Goal: Information Seeking & Learning: Check status

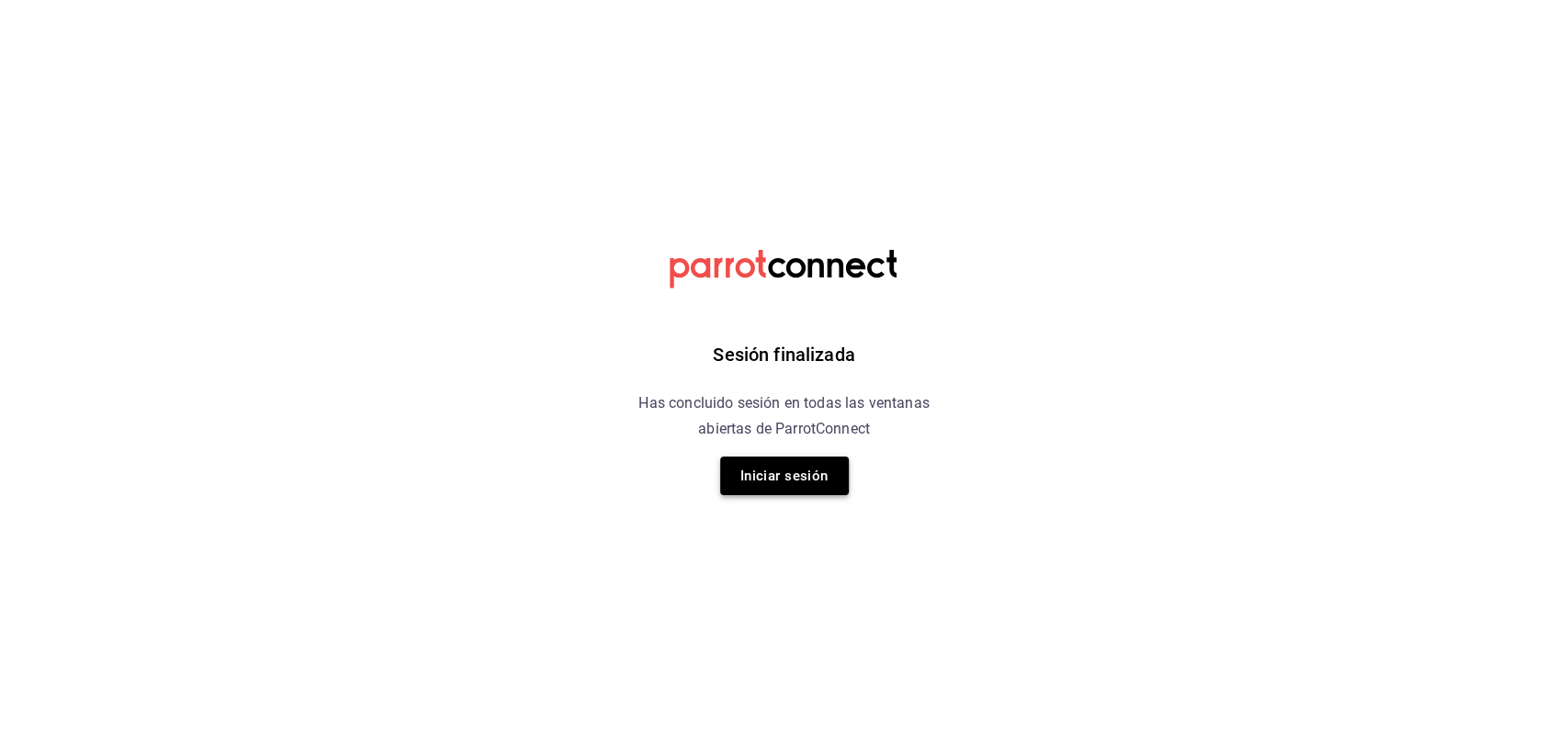
click at [764, 466] on button "Iniciar sesión" at bounding box center [785, 476] width 129 height 38
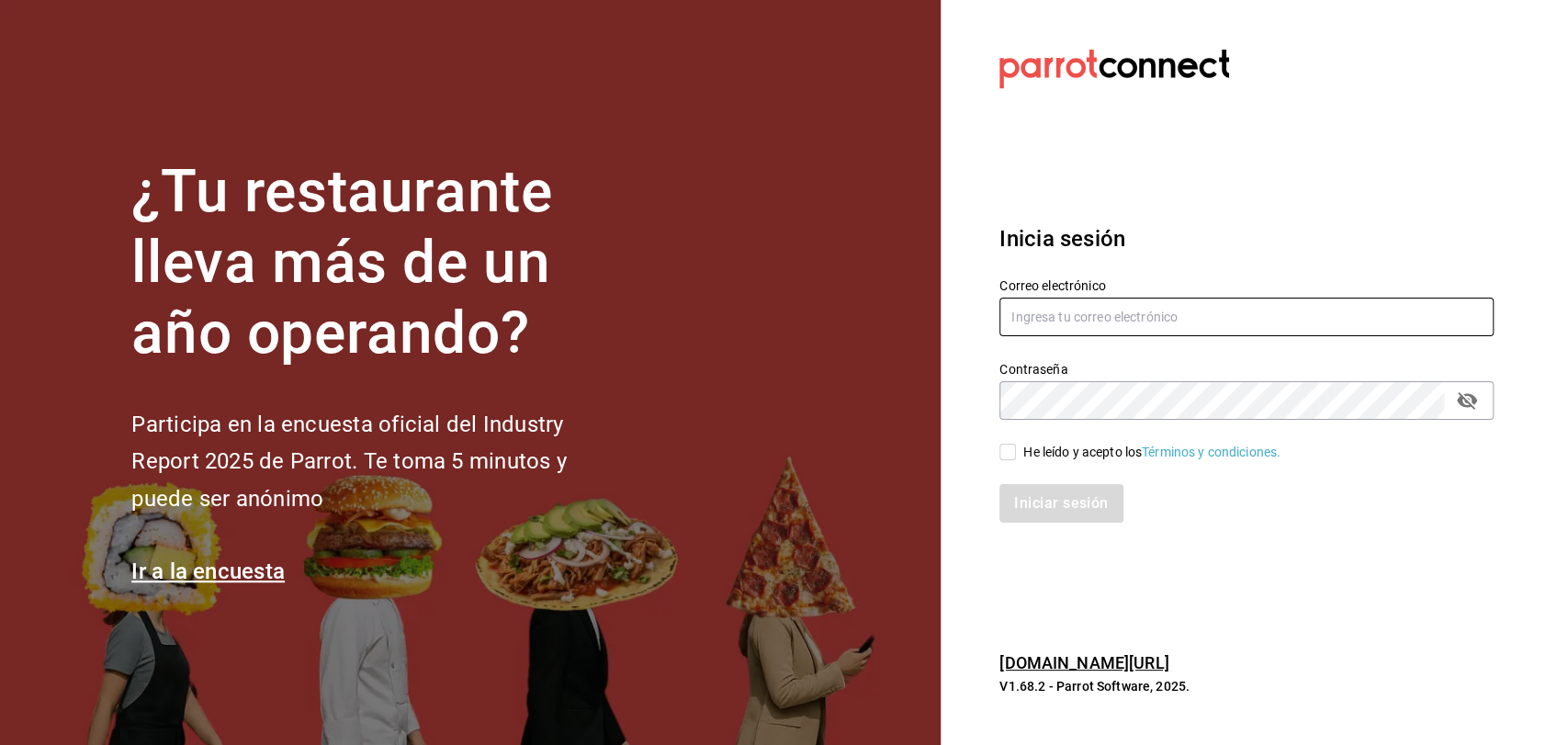
type input "[EMAIL_ADDRESS][DOMAIN_NAME]"
click at [1008, 457] on input "He leído y acepto los Términos y condiciones." at bounding box center [1008, 452] width 17 height 17
checkbox input "true"
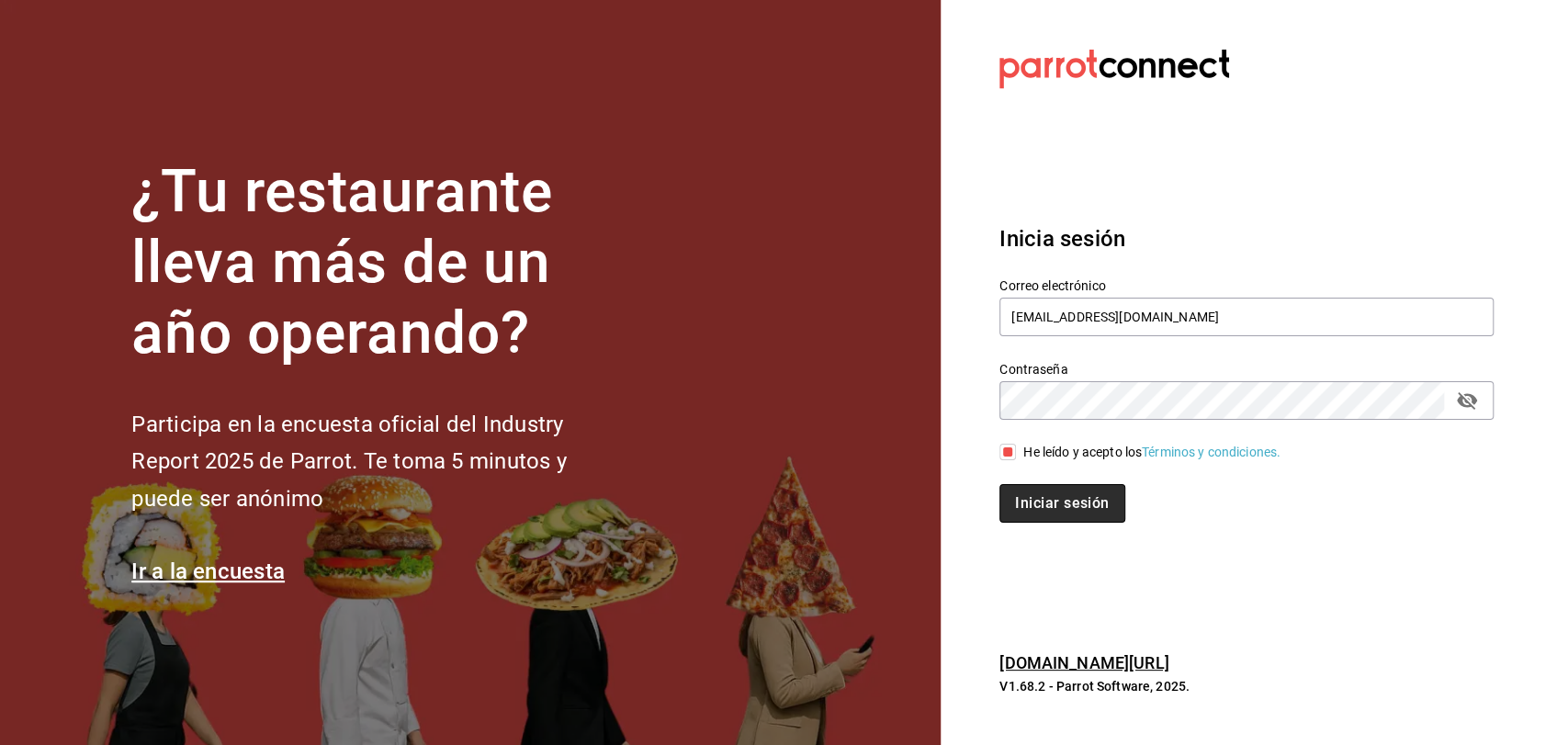
click at [1012, 504] on button "Iniciar sesión" at bounding box center [1062, 503] width 125 height 38
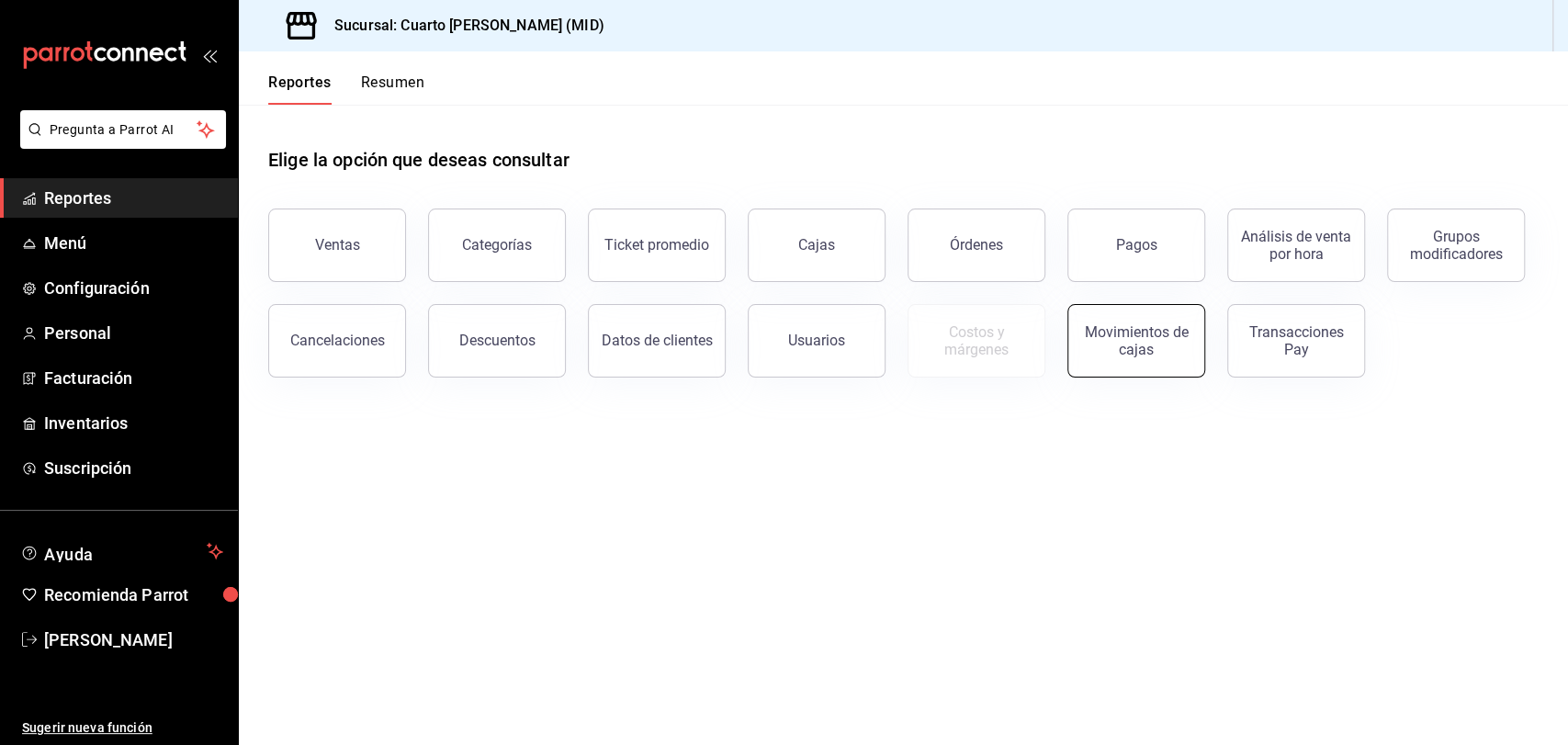
click at [1101, 355] on div "Movimientos de cajas" at bounding box center [1136, 340] width 114 height 34
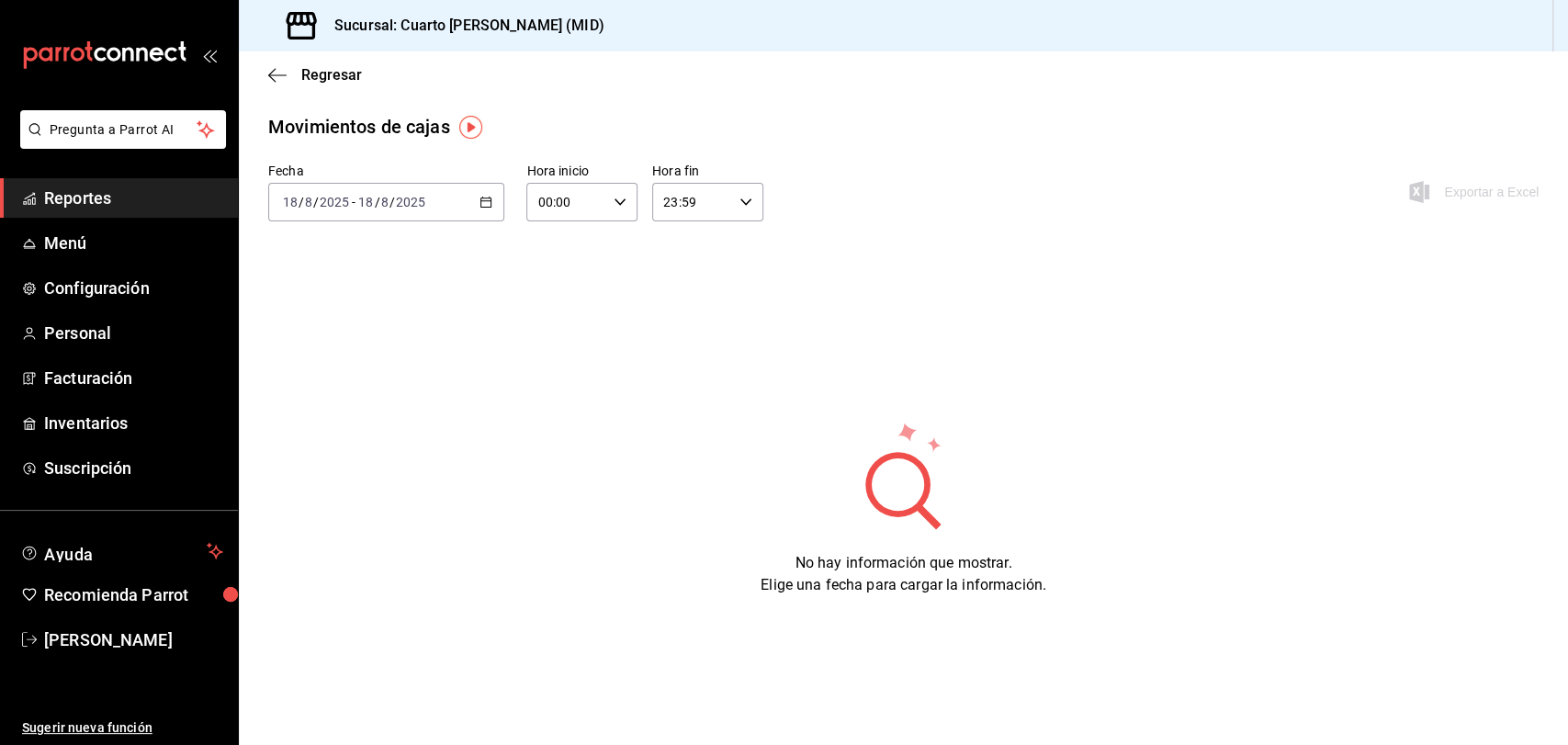
click at [454, 206] on div "2025-08-18 18 / 8 / 2025 - 2025-08-18 18 / 8 / 2025" at bounding box center [386, 201] width 236 height 38
click at [361, 473] on span "Rango de fechas" at bounding box center [355, 464] width 143 height 20
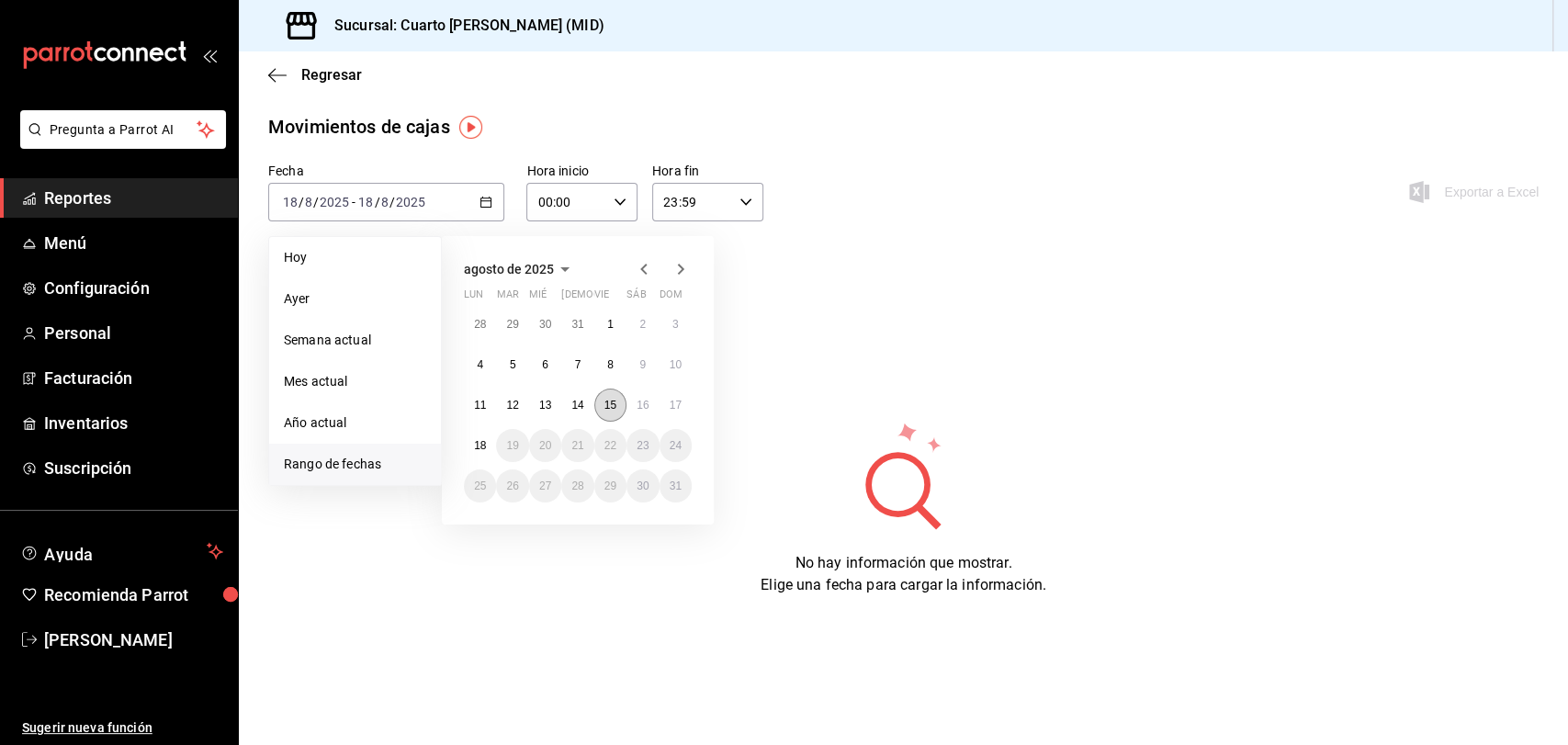
click at [613, 400] on abbr "15" at bounding box center [610, 406] width 12 height 13
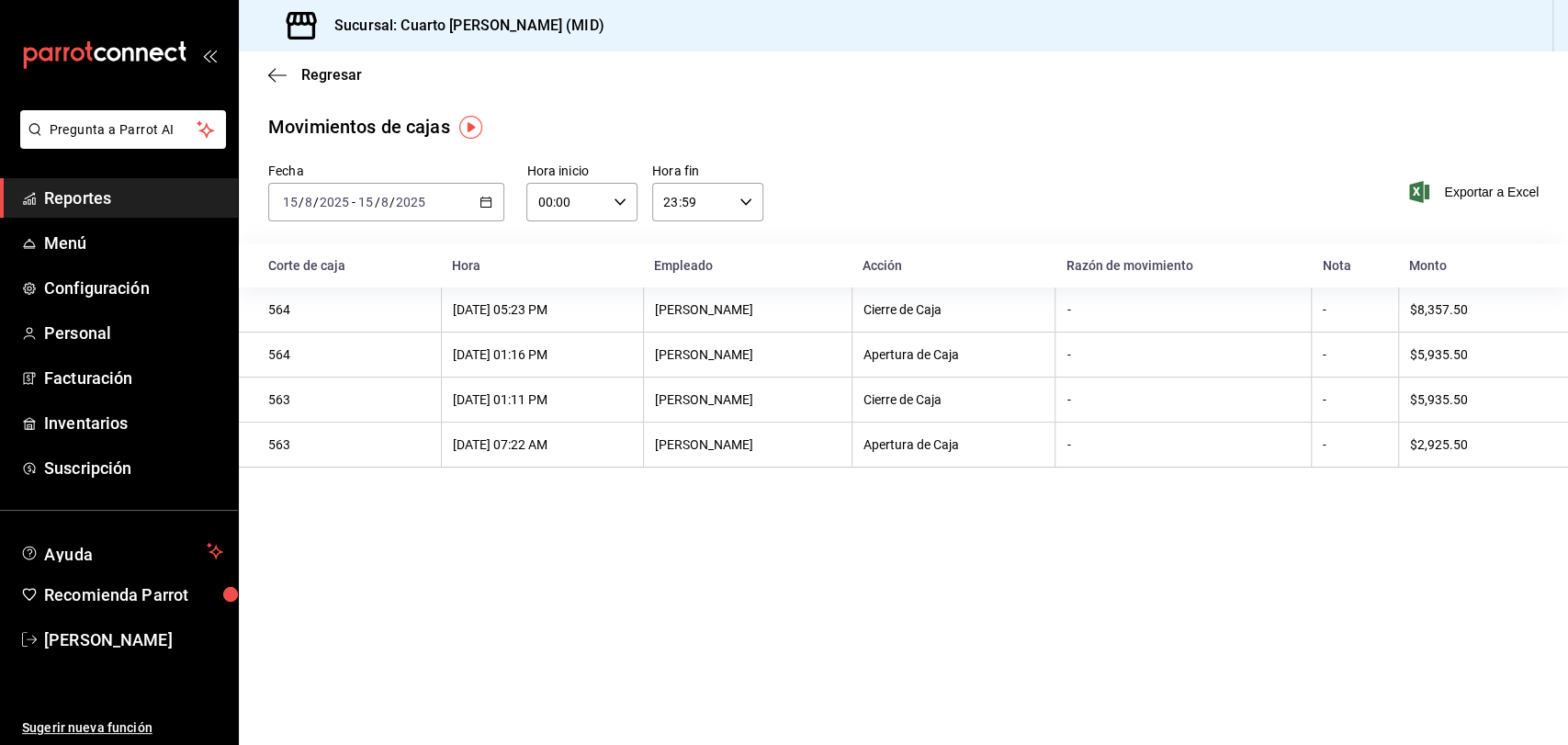
click at [491, 197] on icon "button" at bounding box center [486, 202] width 13 height 13
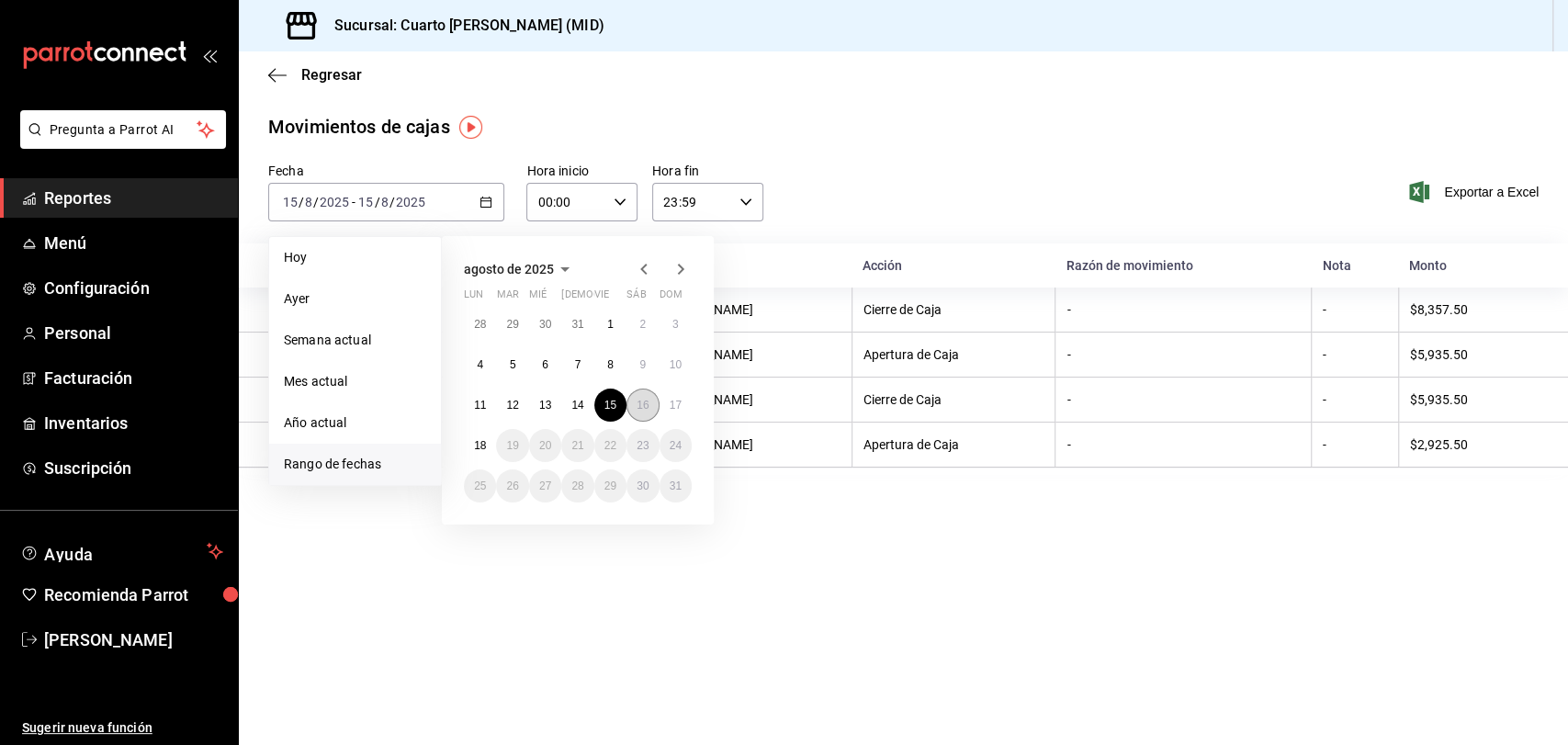
click at [651, 408] on button "16" at bounding box center [642, 405] width 32 height 33
click at [650, 408] on button "16" at bounding box center [642, 405] width 32 height 33
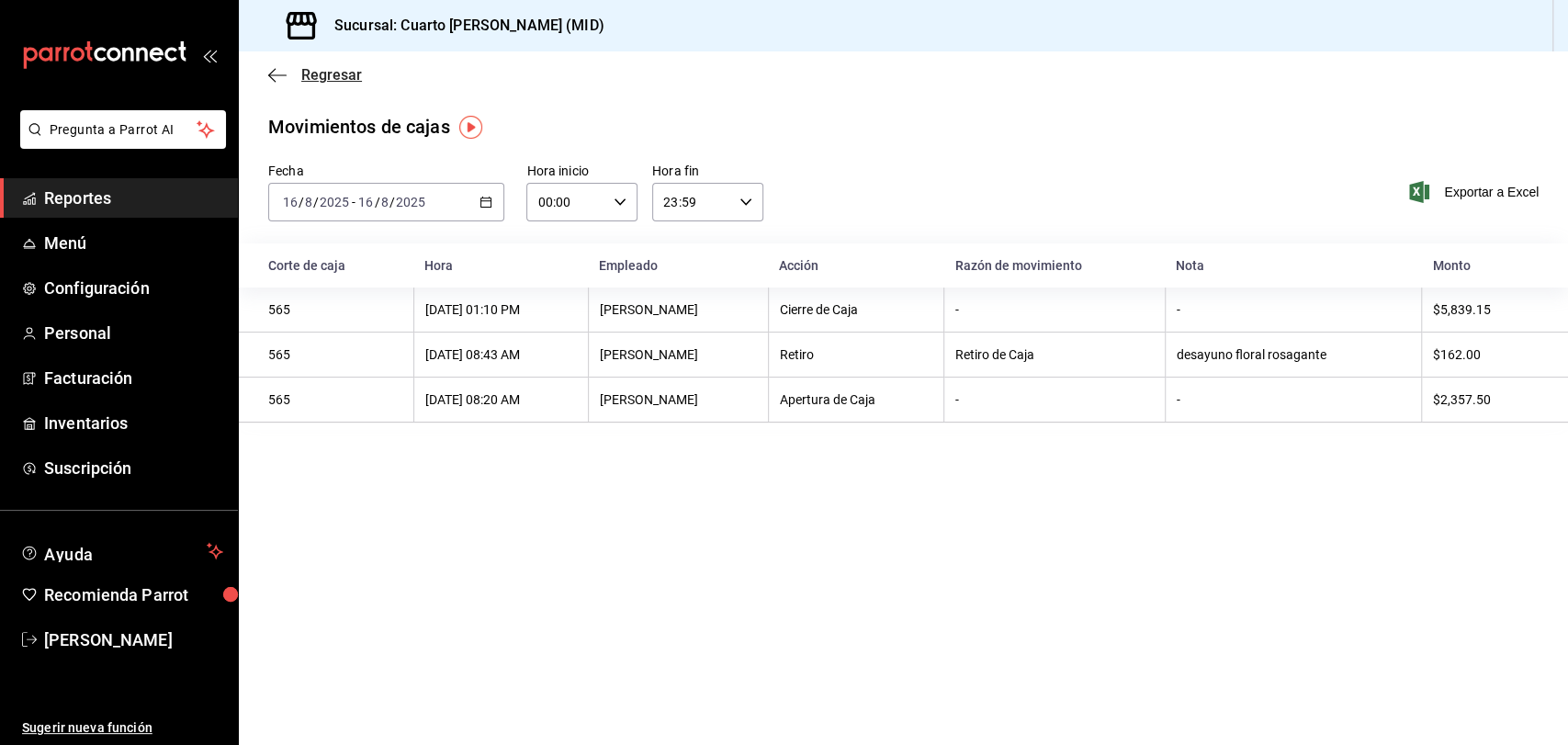
click at [273, 77] on icon "button" at bounding box center [278, 76] width 19 height 17
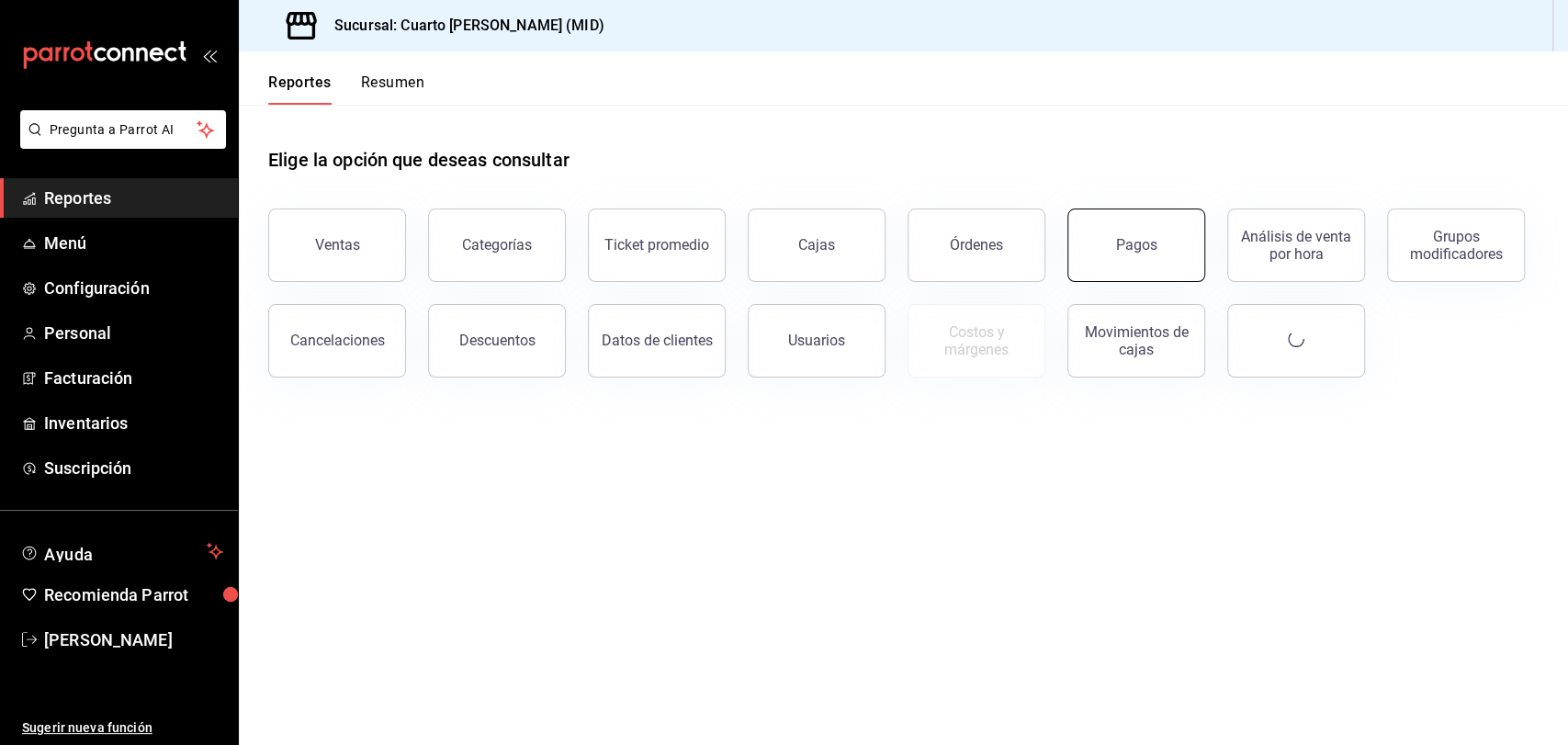
click at [1185, 267] on button "Pagos" at bounding box center [1136, 245] width 138 height 74
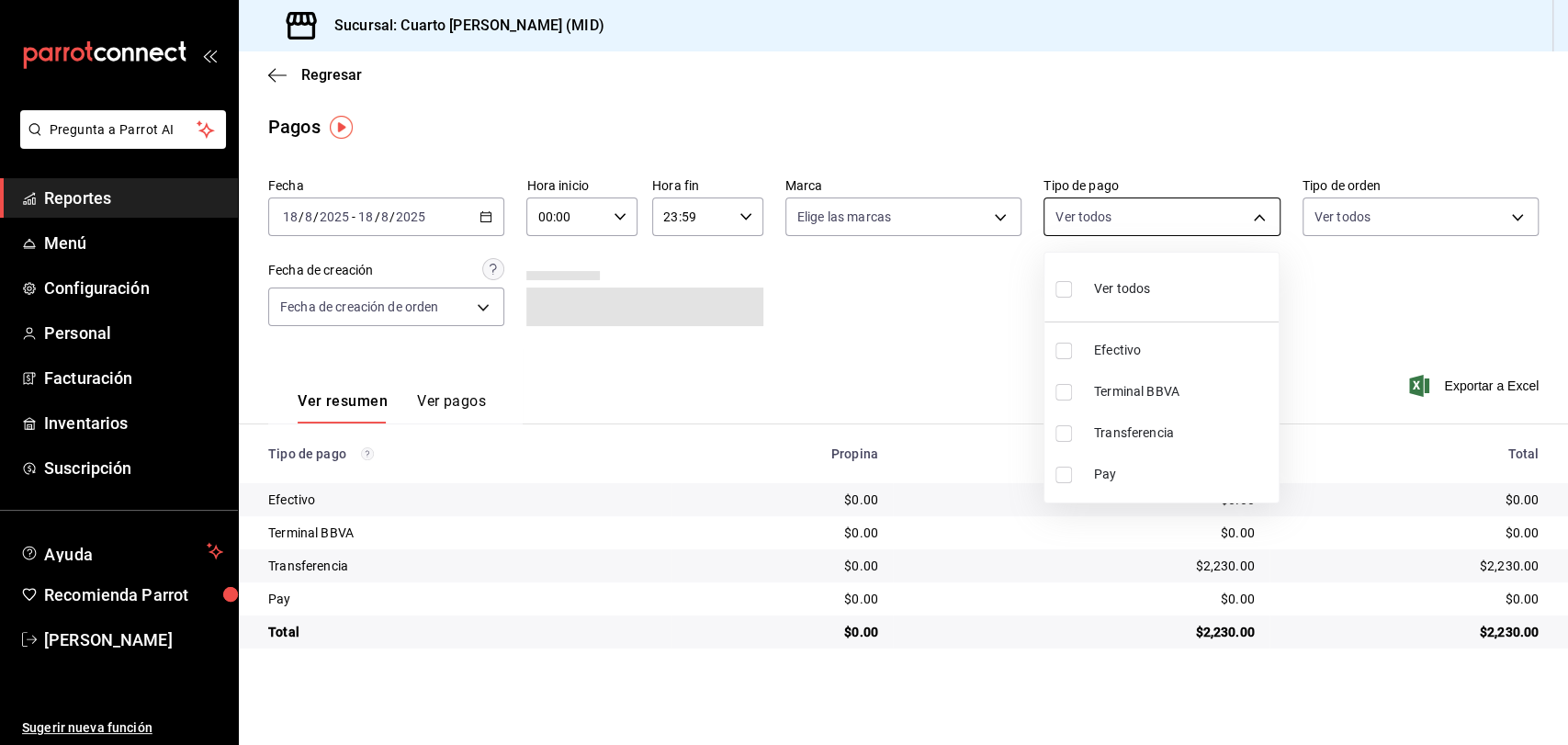
click at [1150, 218] on body "Pregunta a Parrot AI Reportes Menú Configuración Personal Facturación Inventari…" at bounding box center [784, 372] width 1568 height 745
click at [421, 228] on div at bounding box center [784, 372] width 1568 height 745
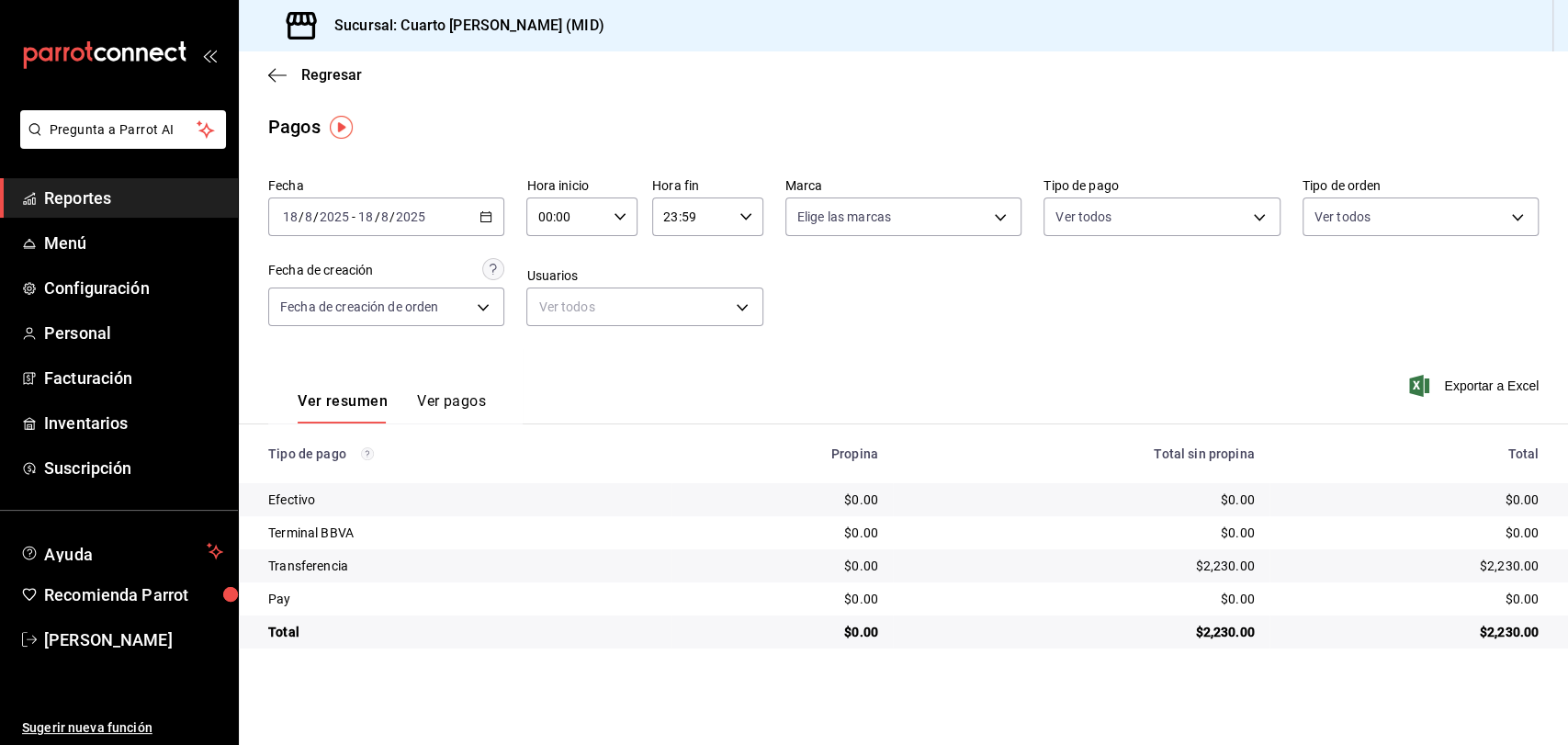
click at [499, 218] on div "2025-08-18 18 / 8 / 2025 - 2025-08-18 18 / 8 / 2025" at bounding box center [386, 216] width 236 height 38
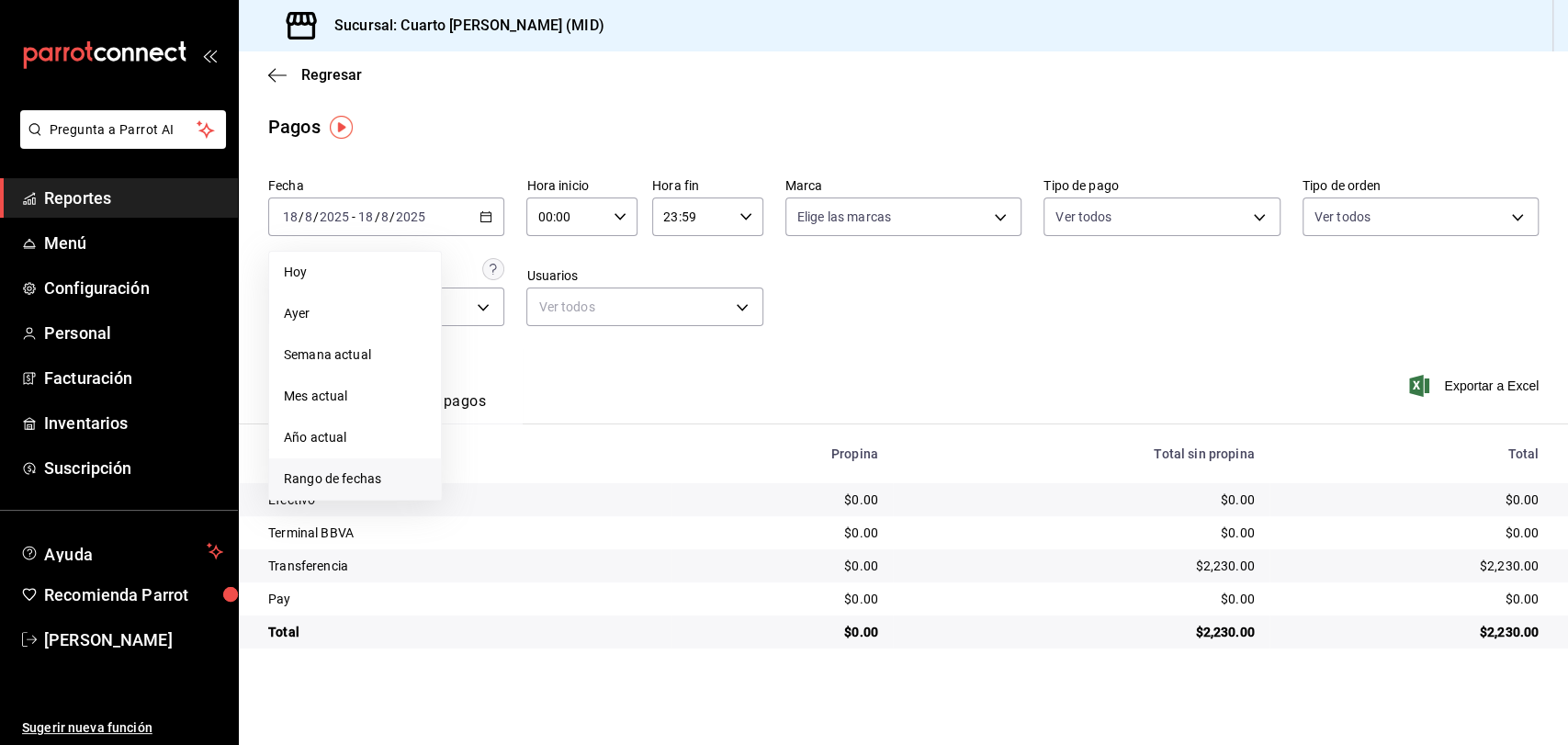
click at [365, 484] on span "Rango de fechas" at bounding box center [355, 479] width 143 height 20
click at [616, 420] on button "15" at bounding box center [611, 420] width 32 height 33
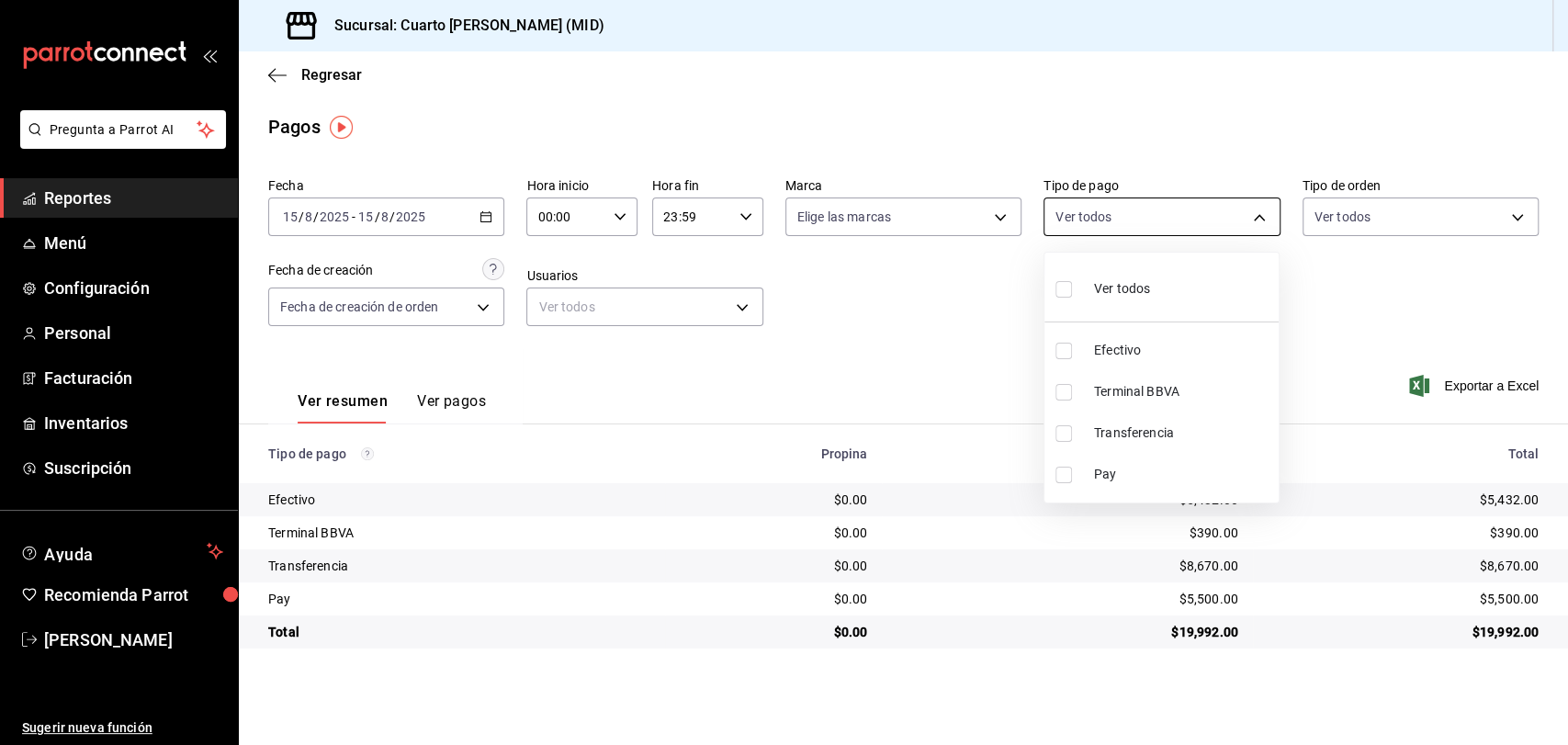
click at [1125, 219] on body "Pregunta a Parrot AI Reportes Menú Configuración Personal Facturación Inventari…" at bounding box center [784, 372] width 1568 height 745
click at [1130, 272] on div "Ver todos" at bounding box center [1103, 287] width 95 height 39
type input "087219cd-0e7e-4a58-a399-b3185a1a2963,61a8738b-0bbb-4072-bd97-4c23dc53eaea,9dabe…"
checkbox input "true"
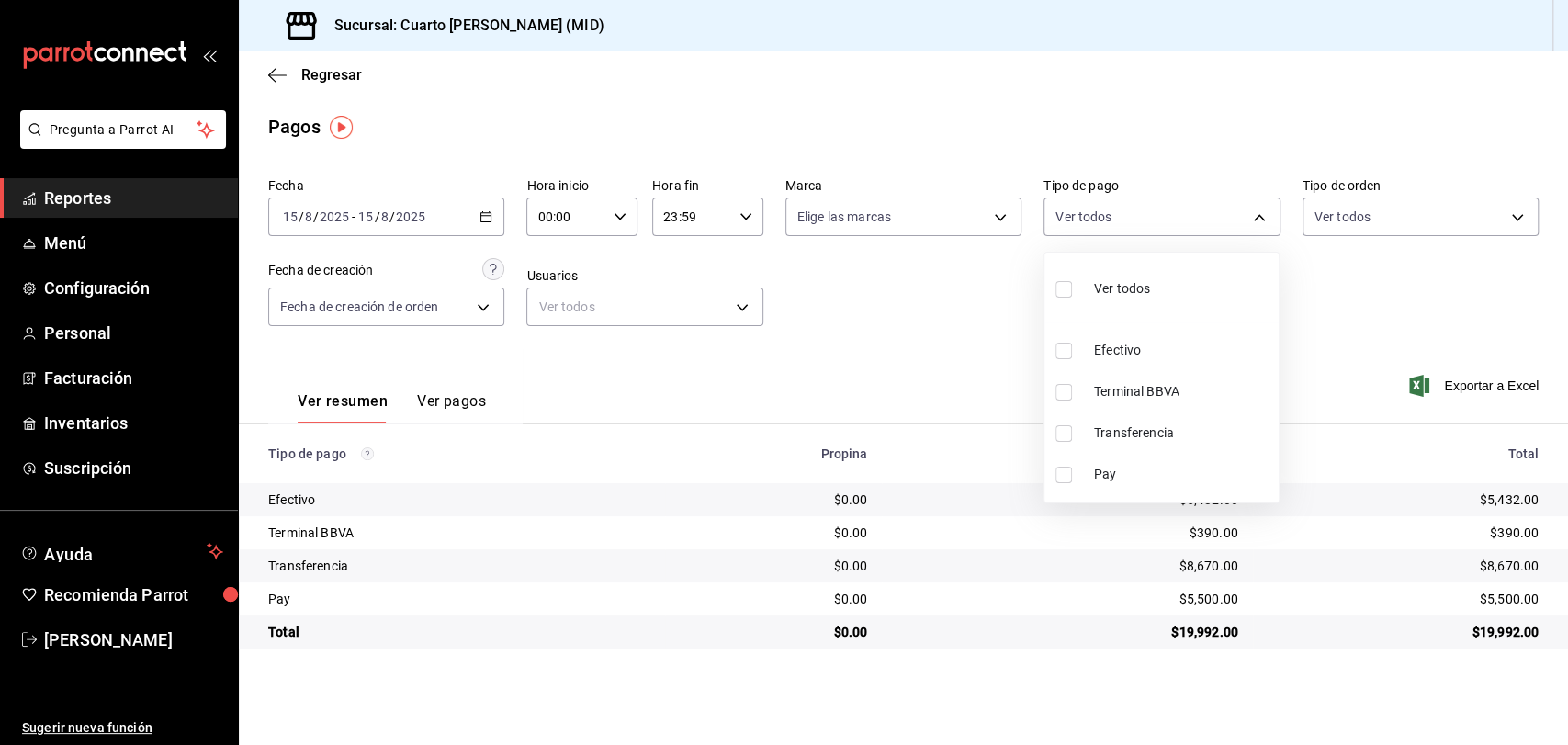
checkbox input "true"
click at [985, 318] on div at bounding box center [784, 372] width 1568 height 745
click at [1154, 229] on body "Pregunta a Parrot AI Reportes Menú Configuración Personal Facturación Inventari…" at bounding box center [784, 372] width 1568 height 745
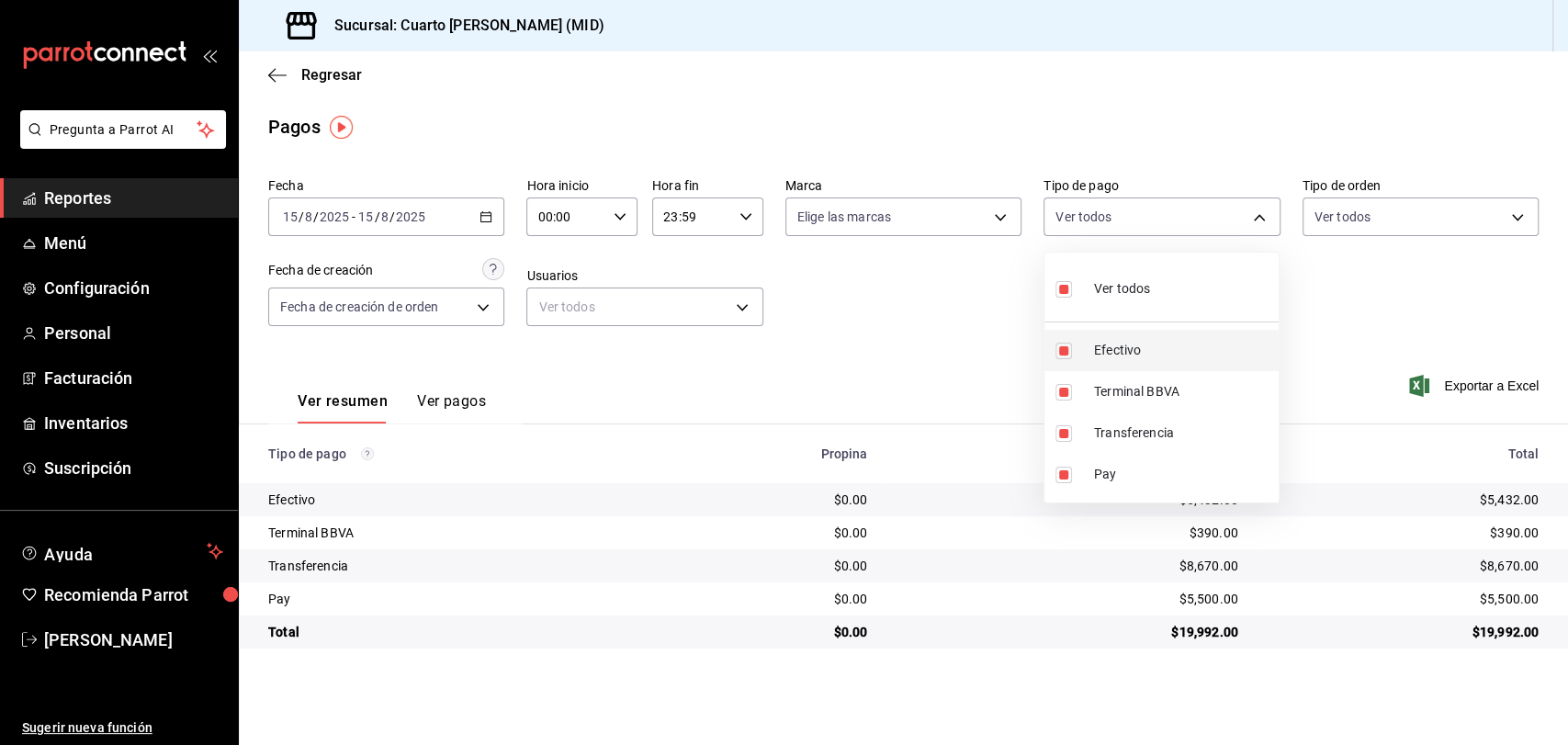
click at [1119, 344] on span "Efectivo" at bounding box center [1183, 351] width 177 height 20
type input "61a8738b-0bbb-4072-bd97-4c23dc53eaea,9dabe64b-508b-44c9-b7bc-1ee14ac177ef,1ecb7…"
checkbox input "false"
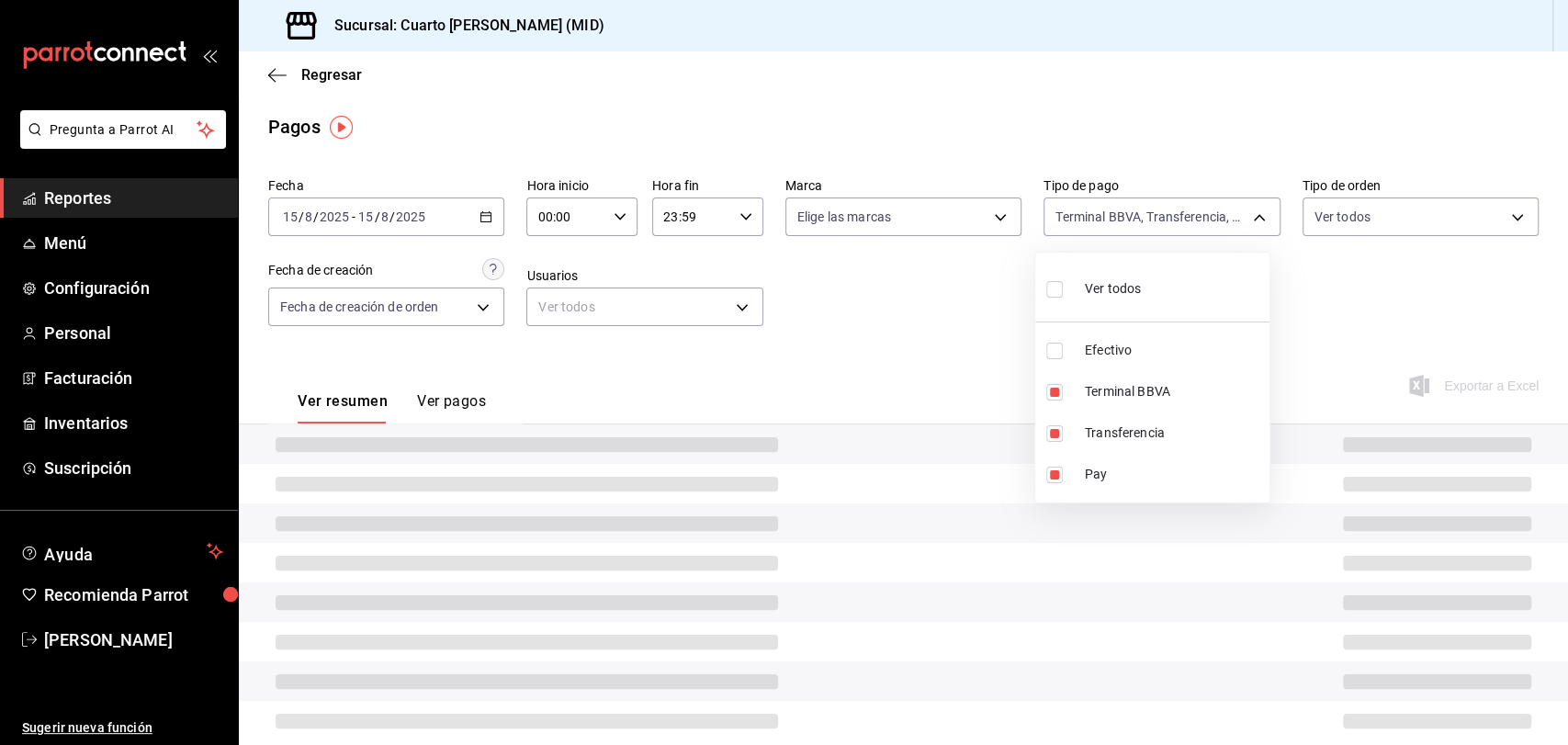
click at [946, 327] on div at bounding box center [784, 372] width 1568 height 745
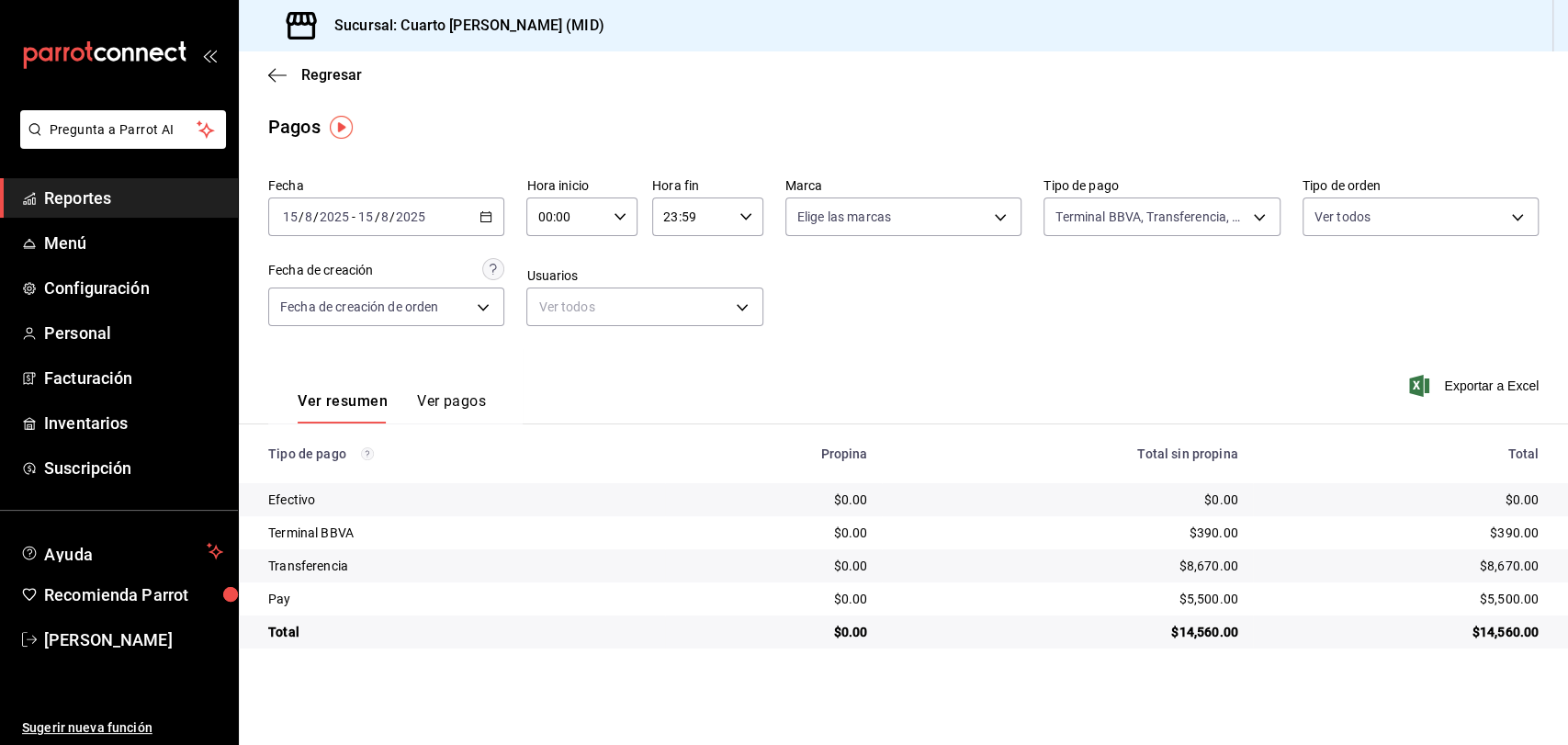
click at [279, 92] on div "Regresar" at bounding box center [903, 75] width 1329 height 47
click at [282, 77] on icon "button" at bounding box center [278, 76] width 19 height 17
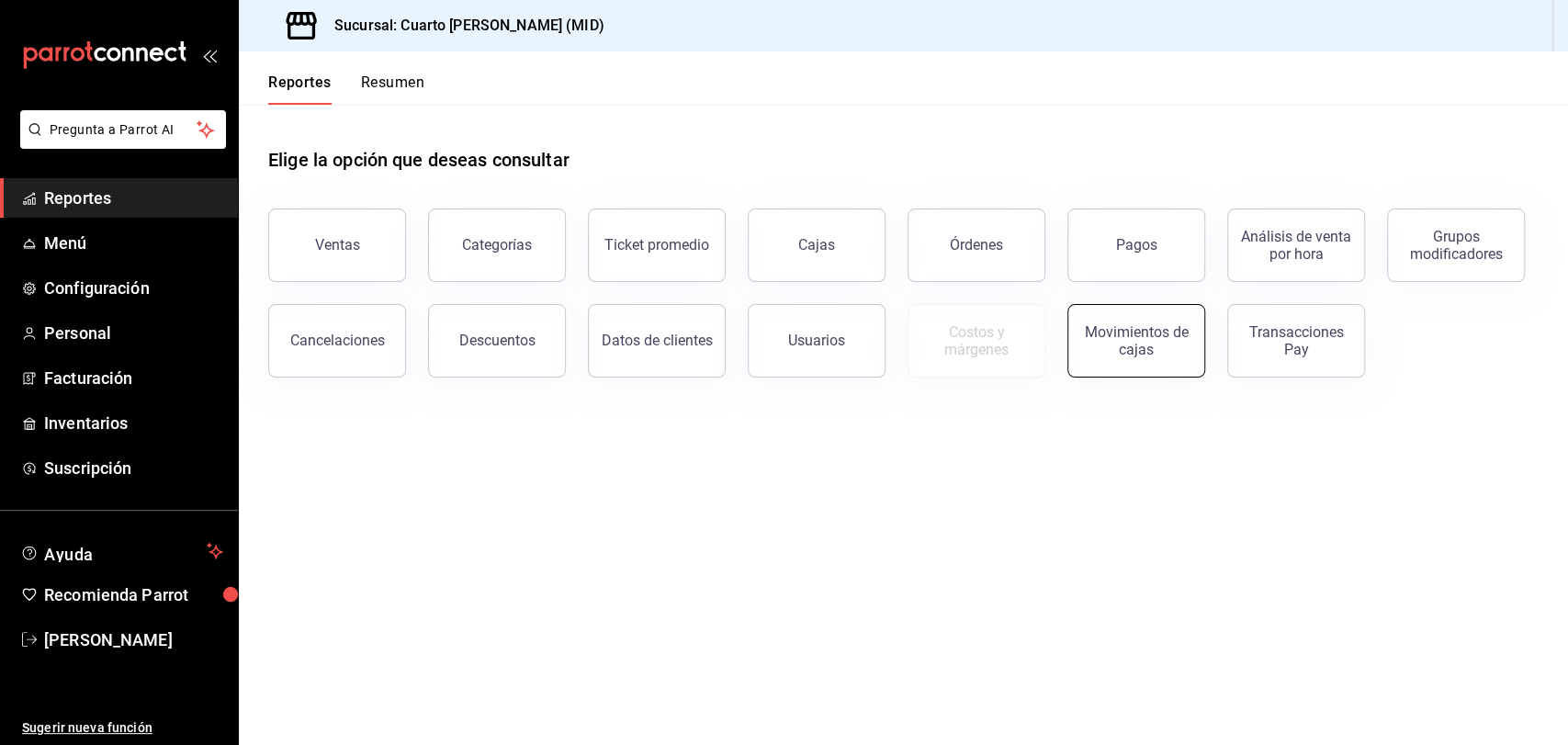
click at [1137, 330] on div "Movimientos de cajas" at bounding box center [1136, 340] width 114 height 34
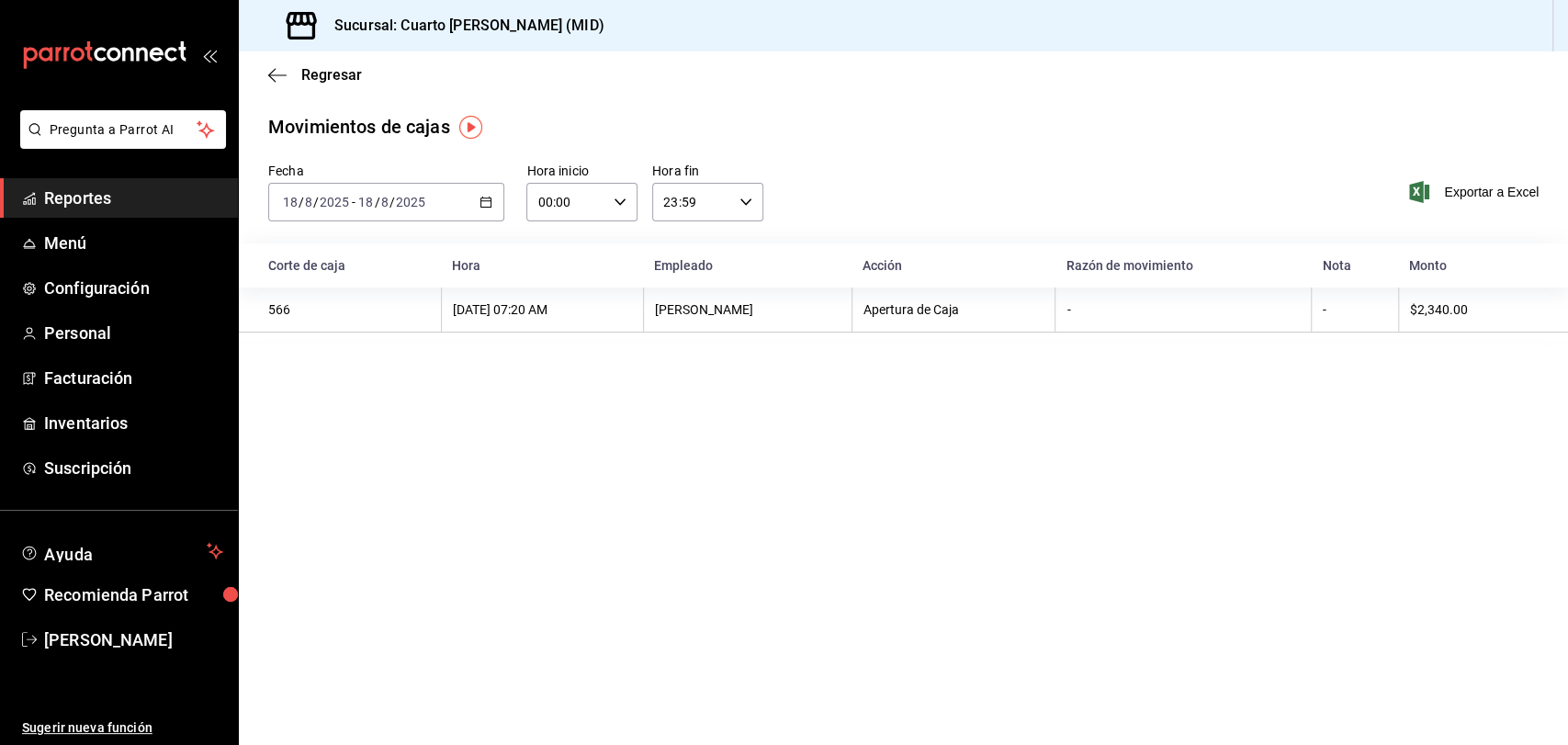
click at [485, 193] on div "2025-08-18 18 / 8 / 2025 - 2025-08-18 18 / 8 / 2025" at bounding box center [386, 201] width 236 height 38
click at [380, 450] on li "Rango de fechas" at bounding box center [355, 464] width 172 height 41
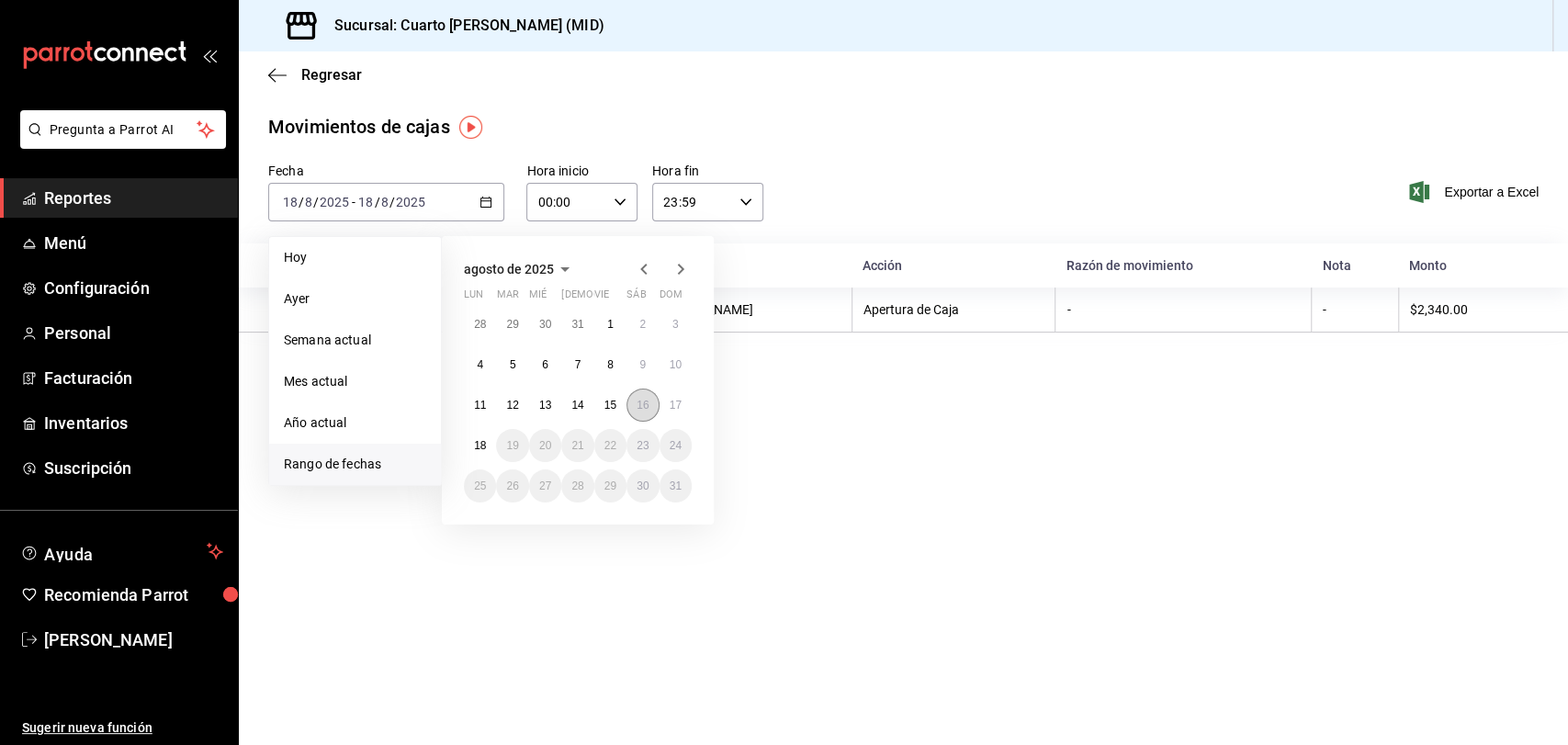
click at [642, 406] on abbr "16" at bounding box center [642, 406] width 12 height 13
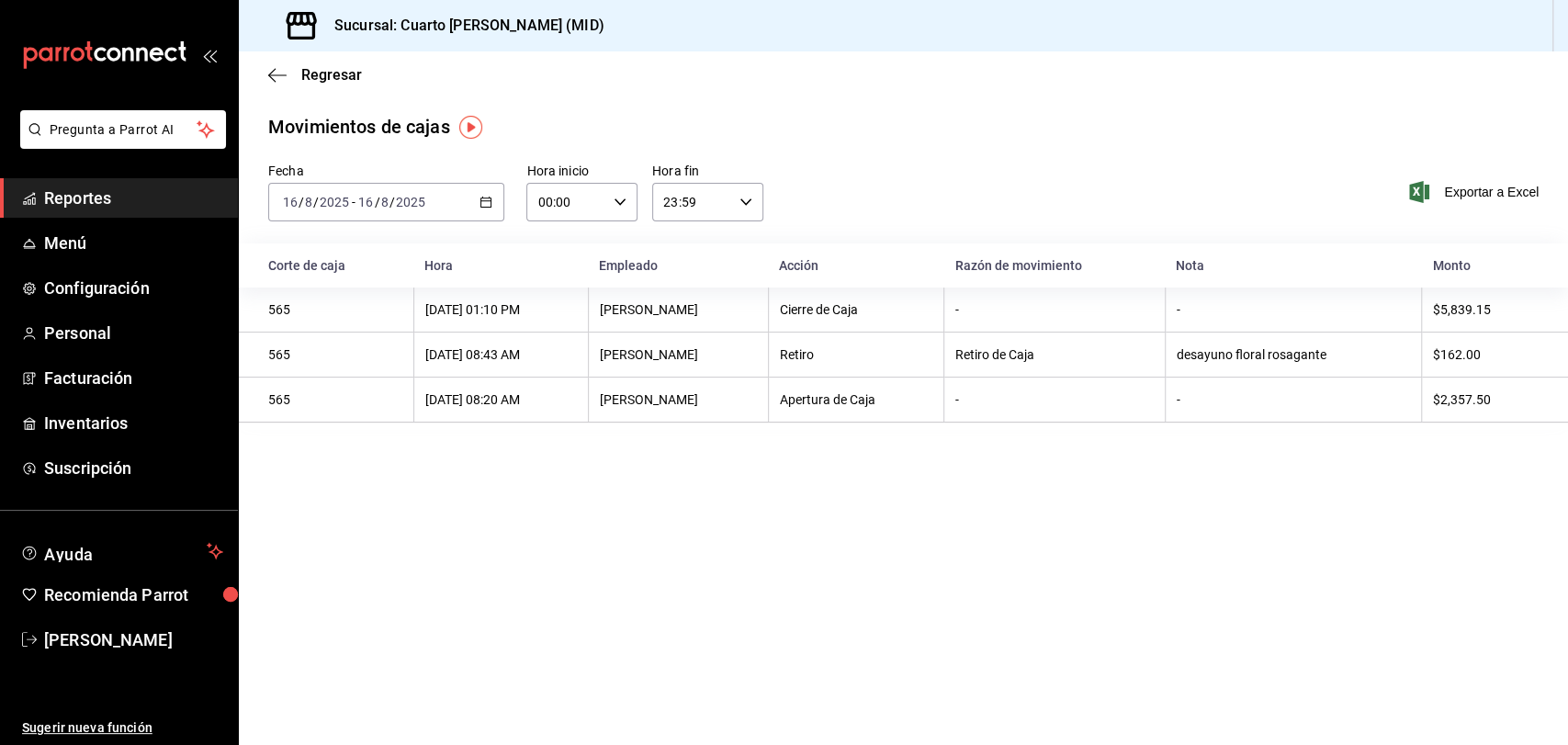
drag, startPoint x: 1175, startPoint y: 471, endPoint x: 1186, endPoint y: 471, distance: 11.0
click at [1176, 472] on main "Regresar Movimientos de cajas Fecha 2025-08-16 16 / 8 / 2025 - 2025-08-16 16 / …" at bounding box center [903, 398] width 1329 height 694
click at [484, 205] on icon "button" at bounding box center [486, 202] width 13 height 13
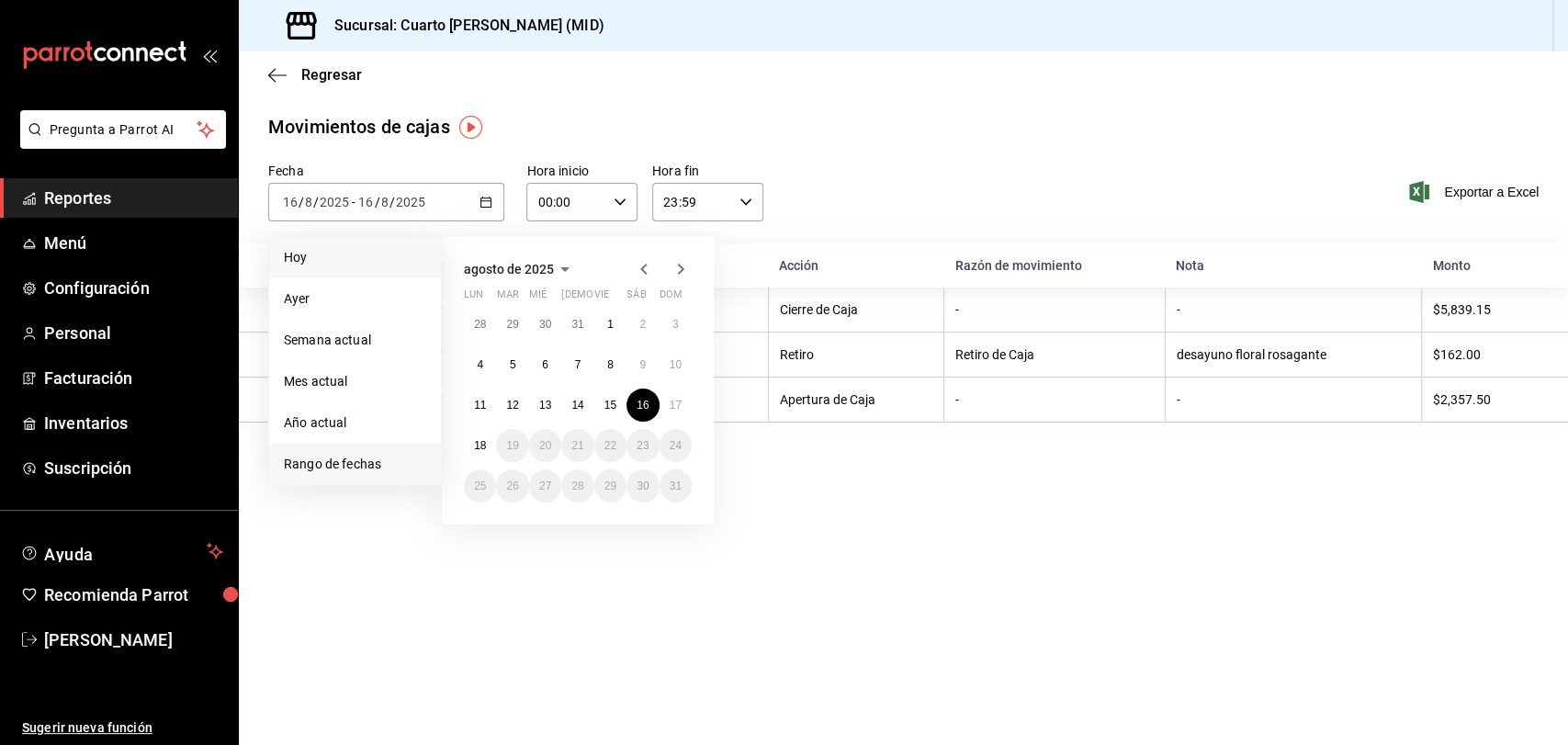
click at [369, 267] on span "Hoy" at bounding box center [355, 257] width 143 height 20
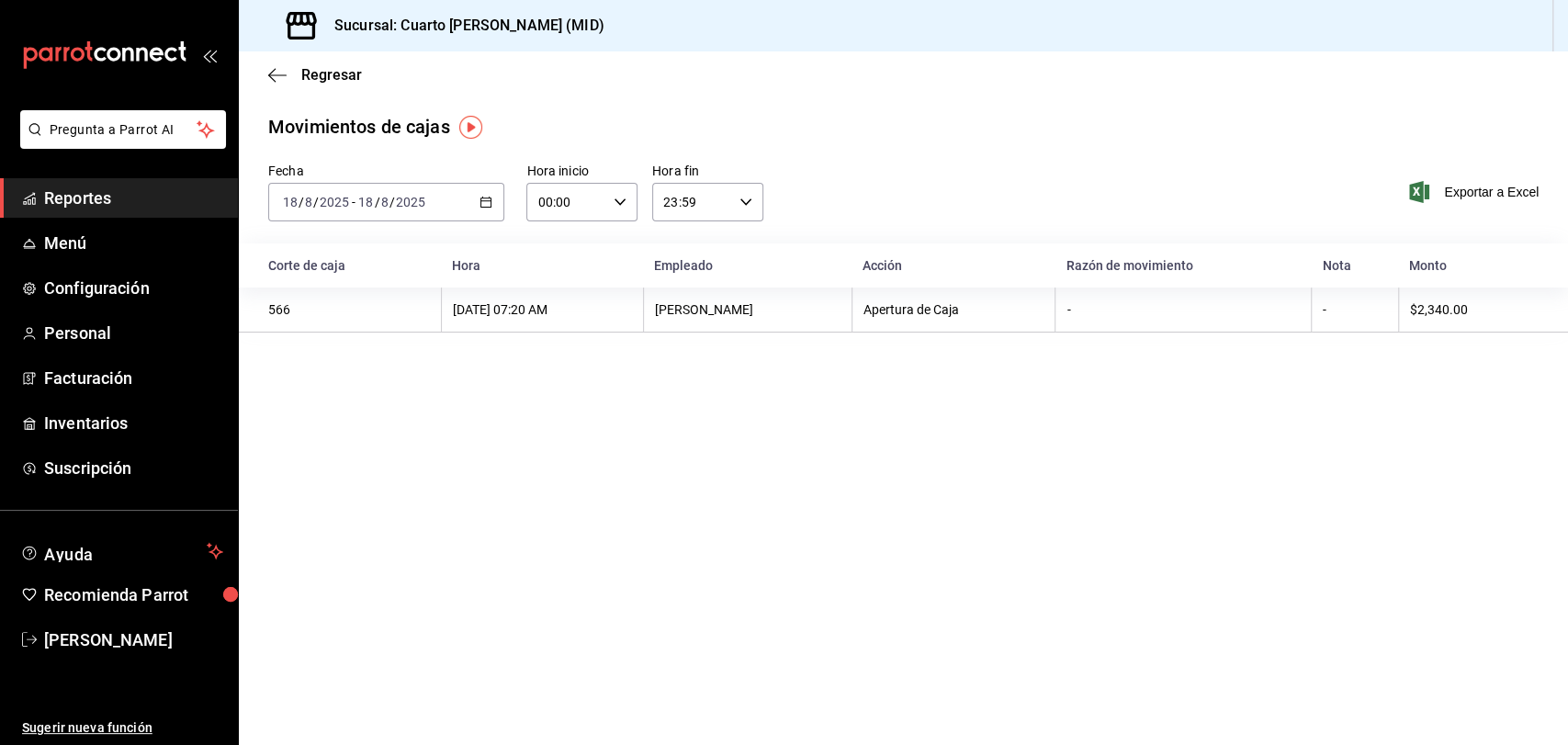
click at [418, 209] on input "2025" at bounding box center [411, 202] width 32 height 15
click at [477, 208] on div "2025-08-18 18 / 8 / 2025 - 2025-08-18 18 / 8 / 2025" at bounding box center [386, 201] width 236 height 38
click at [566, 491] on main "Regresar Movimientos de cajas Fecha 2025-08-18 18 / 8 / 2025 - 2025-08-18 18 / …" at bounding box center [903, 398] width 1329 height 694
click at [262, 69] on div "Regresar" at bounding box center [903, 75] width 1329 height 47
click at [284, 76] on icon "button" at bounding box center [278, 76] width 19 height 17
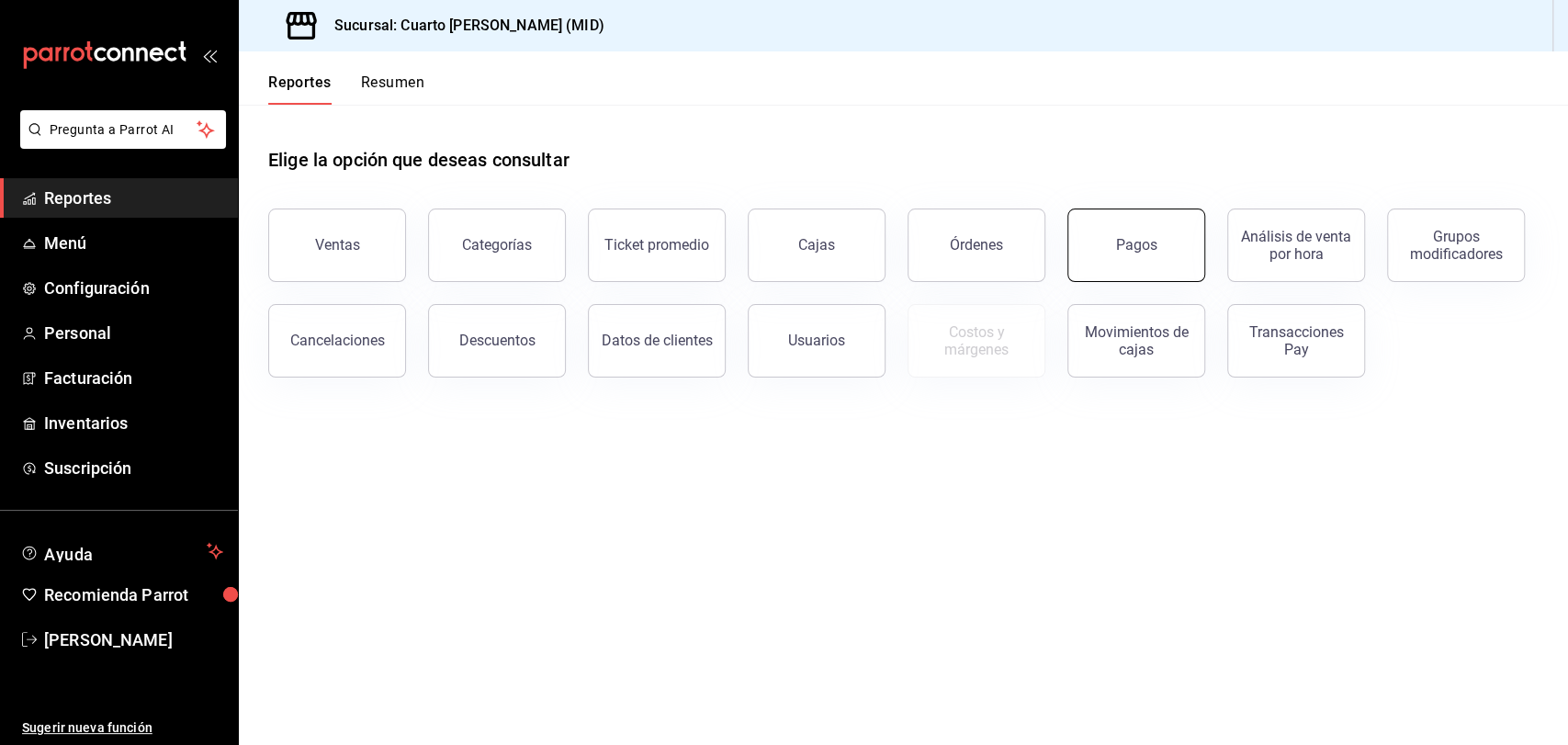
click at [1132, 254] on button "Pagos" at bounding box center [1136, 245] width 138 height 74
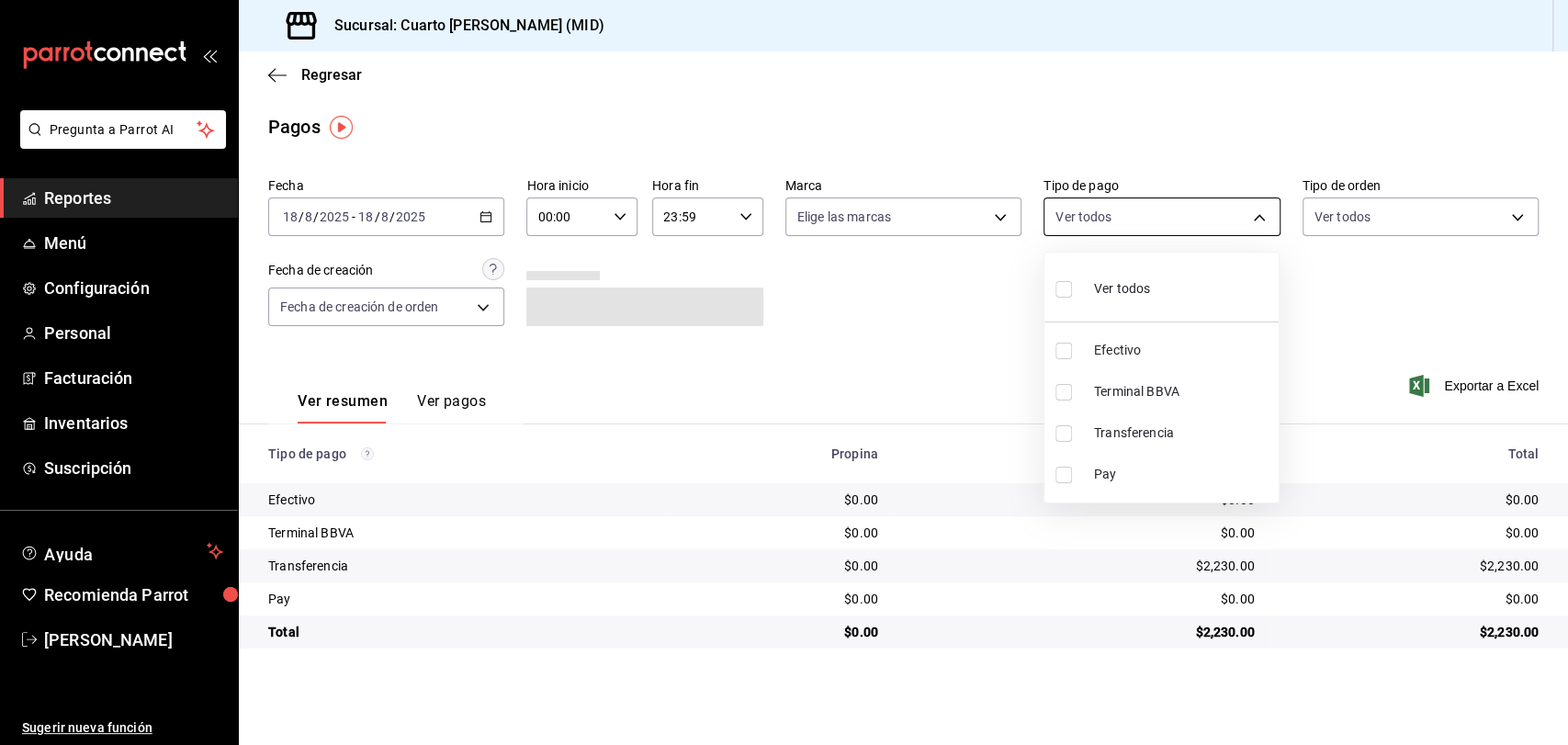
click at [1141, 221] on body "Pregunta a Parrot AI Reportes Menú Configuración Personal Facturación Inventari…" at bounding box center [784, 372] width 1568 height 745
drag, startPoint x: 1131, startPoint y: 278, endPoint x: 1107, endPoint y: 282, distance: 24.3
click at [1131, 279] on div "Ver todos" at bounding box center [1103, 287] width 95 height 39
type input "087219cd-0e7e-4a58-a399-b3185a1a2963,61a8738b-0bbb-4072-bd97-4c23dc53eaea,9dabe…"
checkbox input "true"
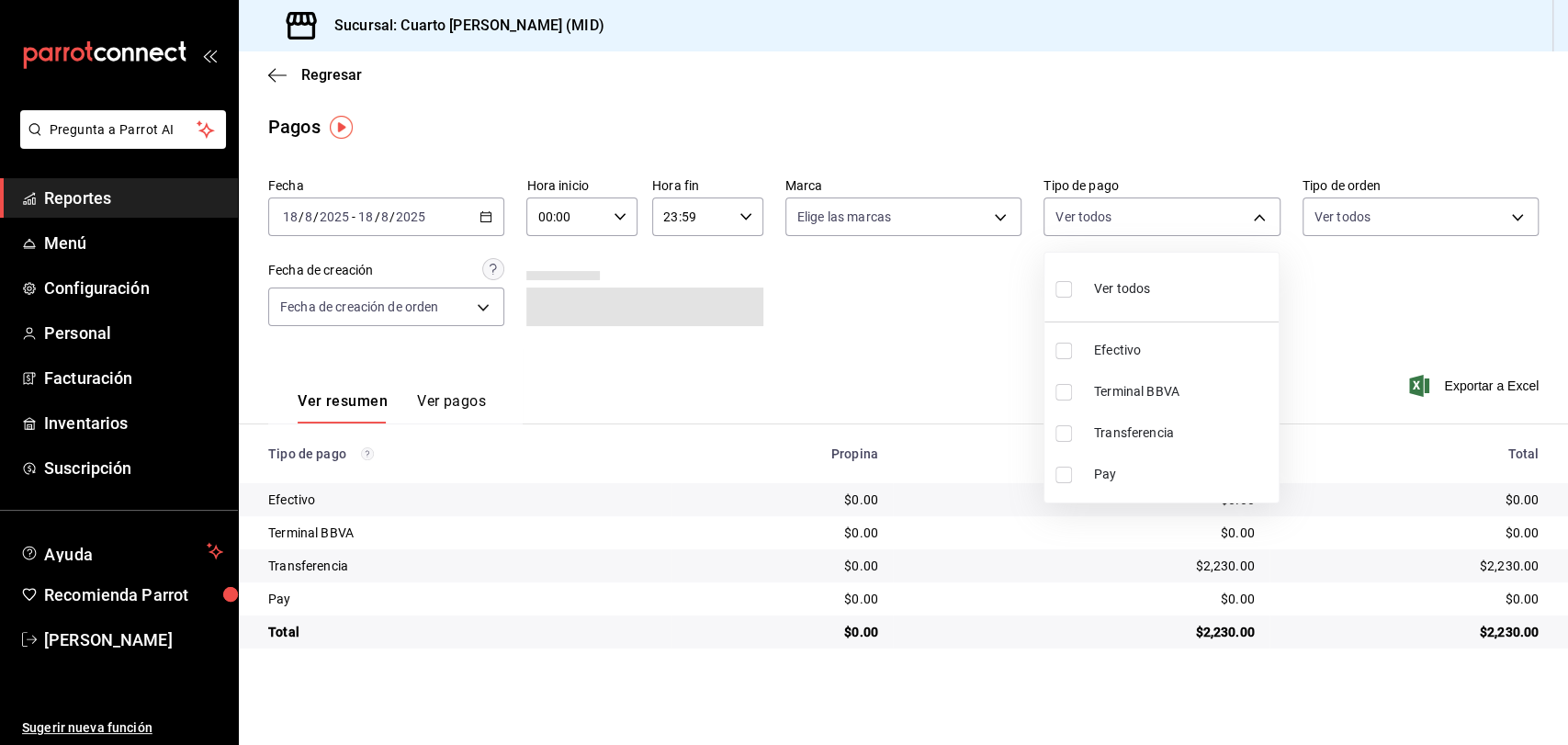
checkbox input "true"
click at [948, 282] on div at bounding box center [784, 372] width 1568 height 745
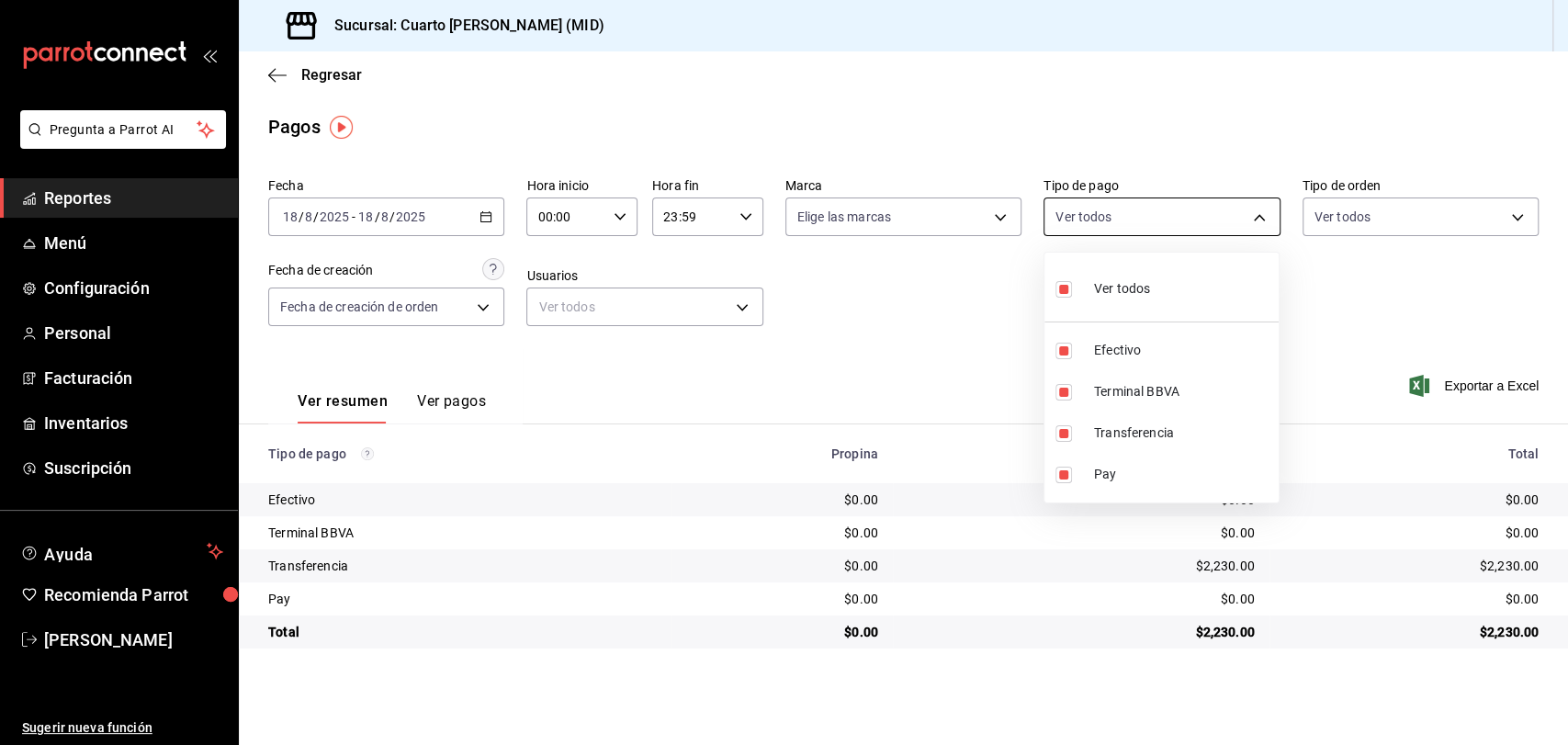
click at [1190, 226] on body "Pregunta a Parrot AI Reportes Menú Configuración Personal Facturación Inventari…" at bounding box center [784, 372] width 1568 height 745
click at [924, 296] on div at bounding box center [784, 372] width 1568 height 745
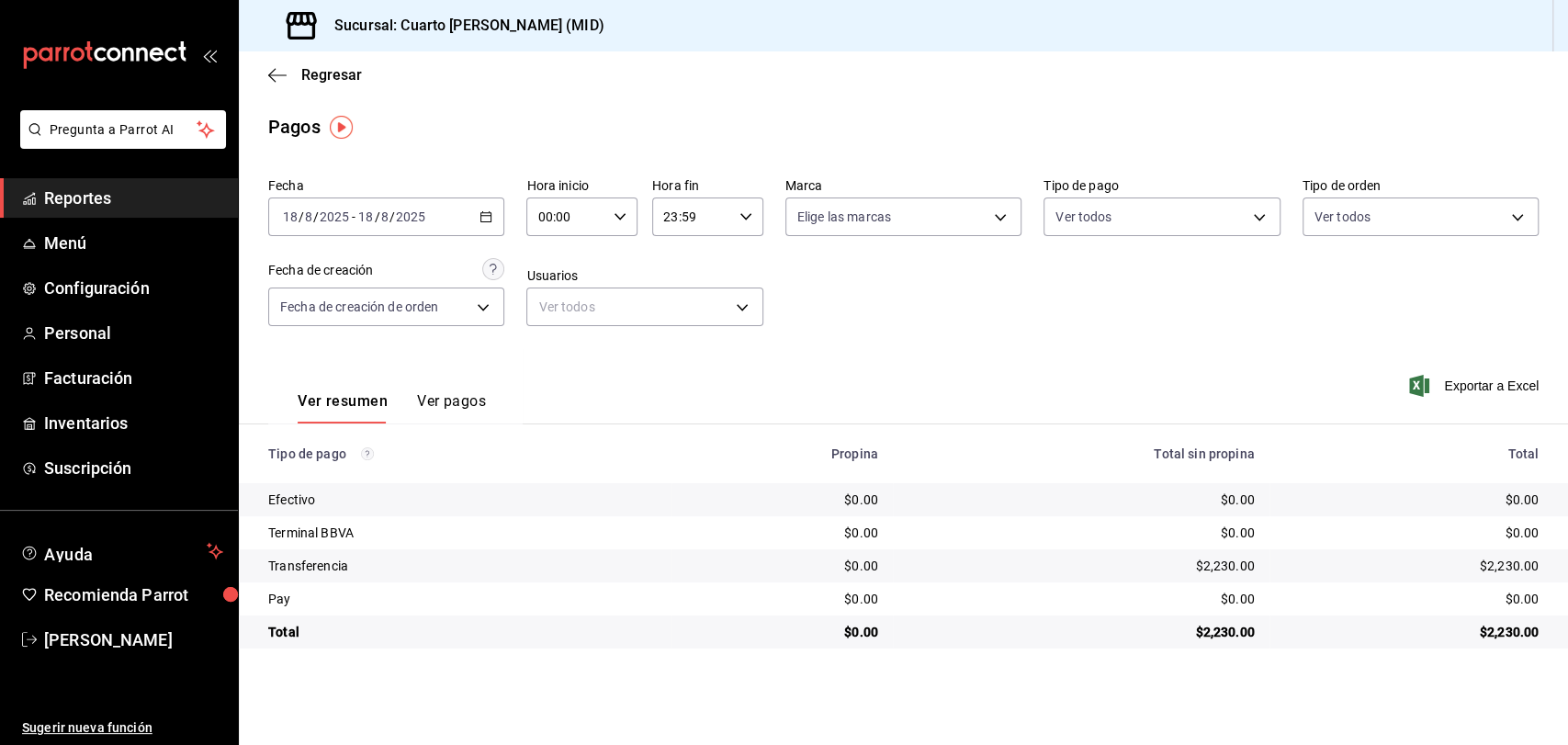
click at [500, 210] on div "2025-08-18 18 / 8 / 2025 - 2025-08-18 18 / 8 / 2025" at bounding box center [386, 216] width 236 height 38
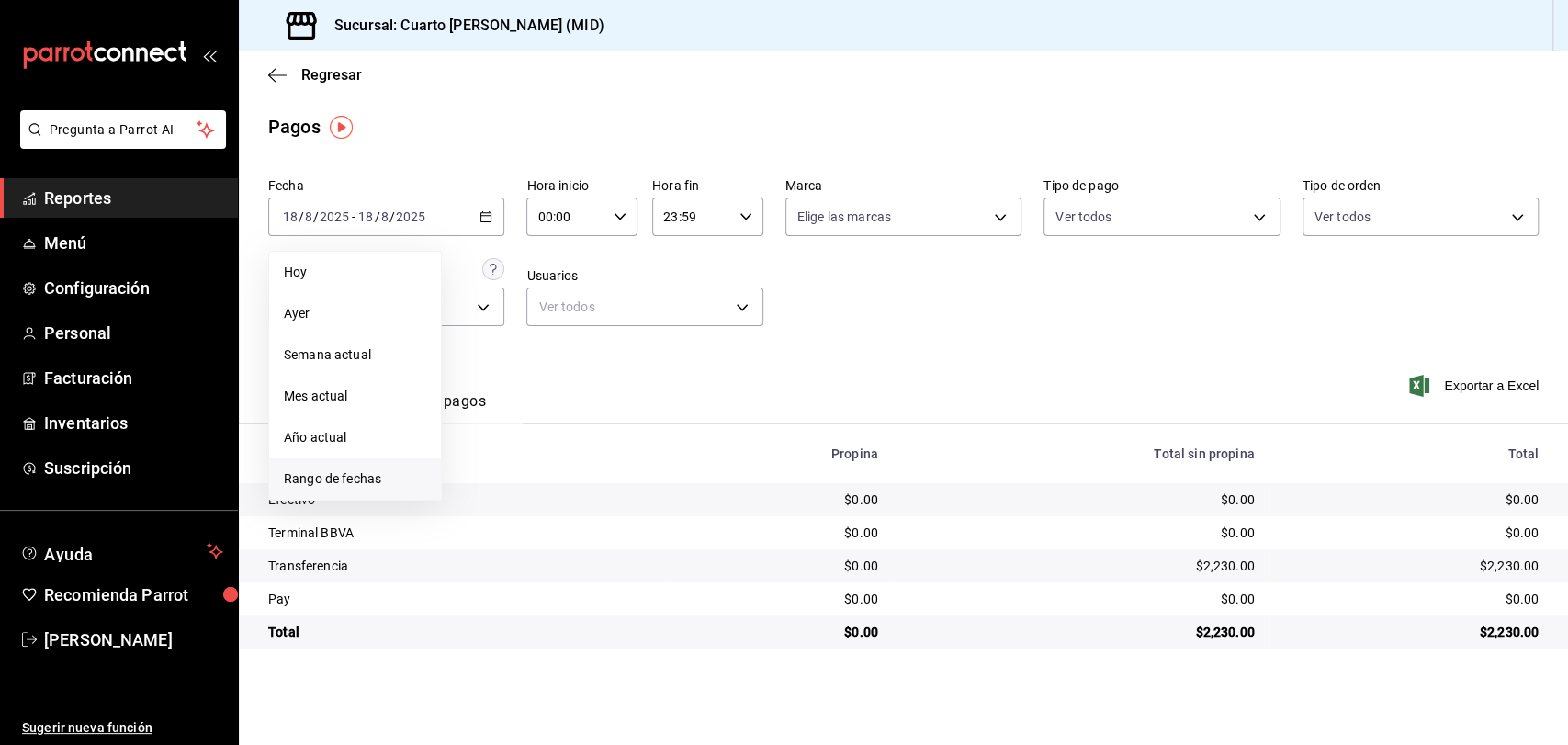
click at [362, 489] on li "Rango de fechas" at bounding box center [355, 479] width 172 height 41
click at [646, 430] on button "16" at bounding box center [642, 420] width 32 height 33
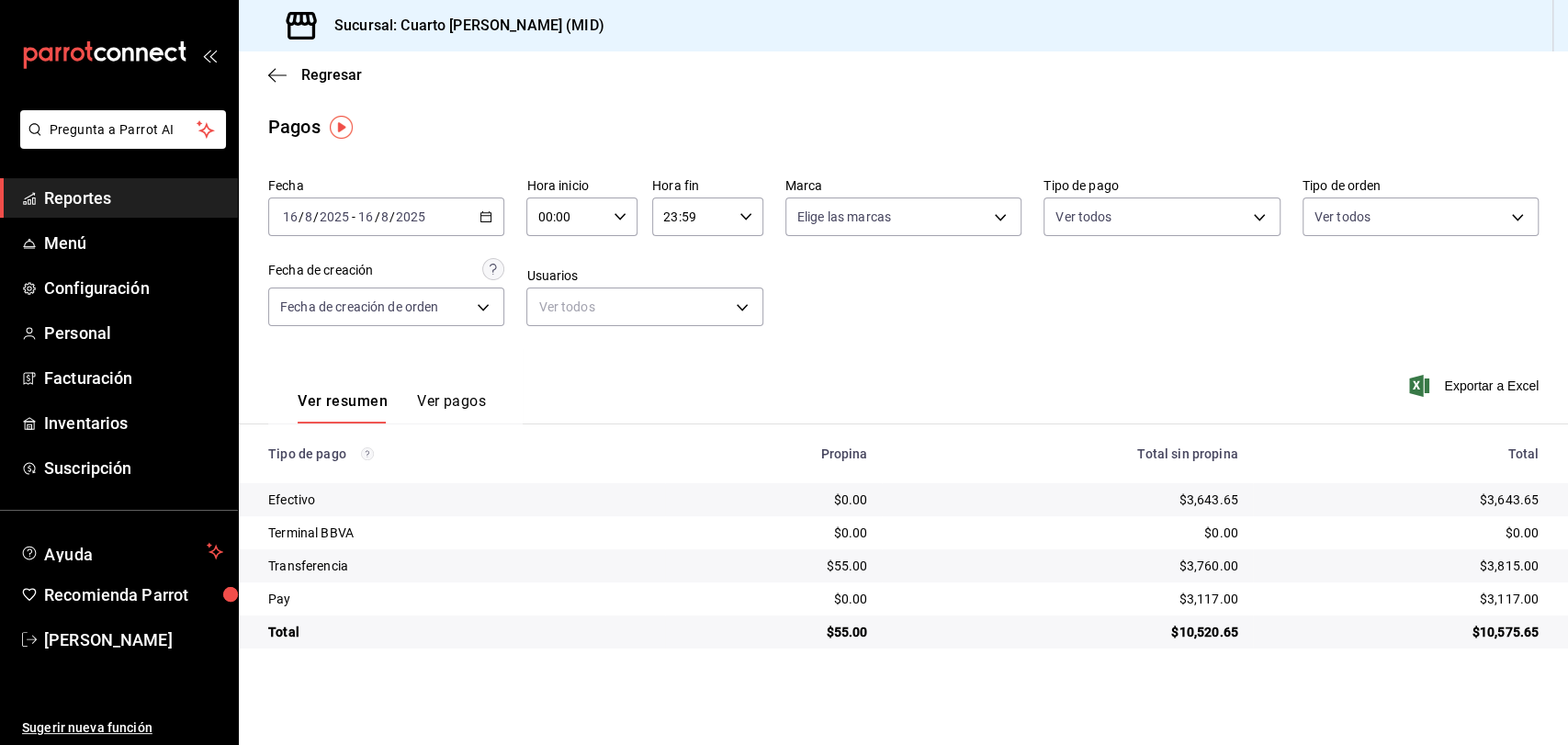
click at [949, 310] on div "Fecha 2025-08-16 16 / 8 / 2025 - 2025-08-16 16 / 8 / 2025 Hora inicio 00:00 Hor…" at bounding box center [903, 258] width 1271 height 178
click at [1205, 224] on body "Pregunta a Parrot AI Reportes Menú Configuración Personal Facturación Inventari…" at bounding box center [784, 372] width 1568 height 745
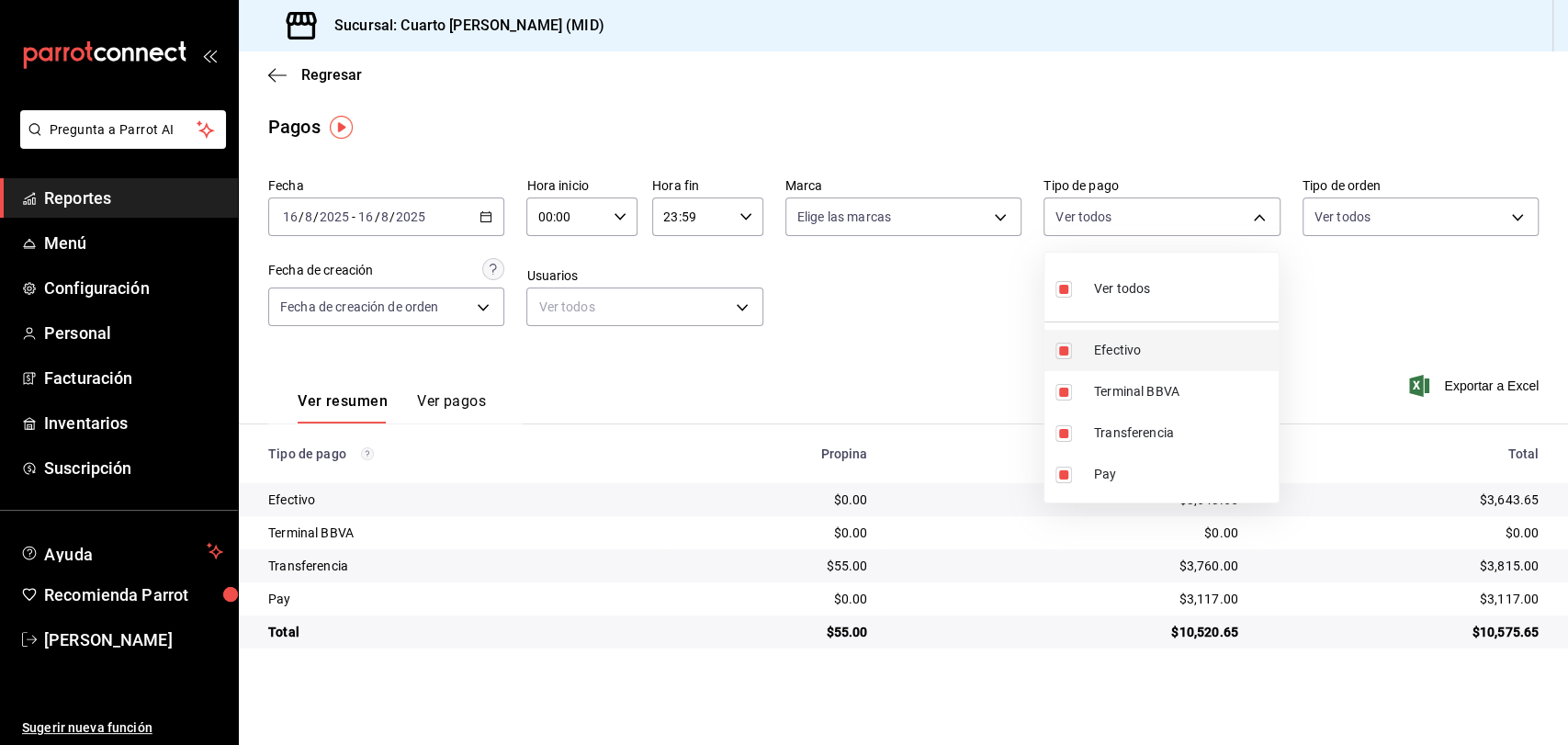
click at [1148, 347] on span "Efectivo" at bounding box center [1183, 351] width 177 height 20
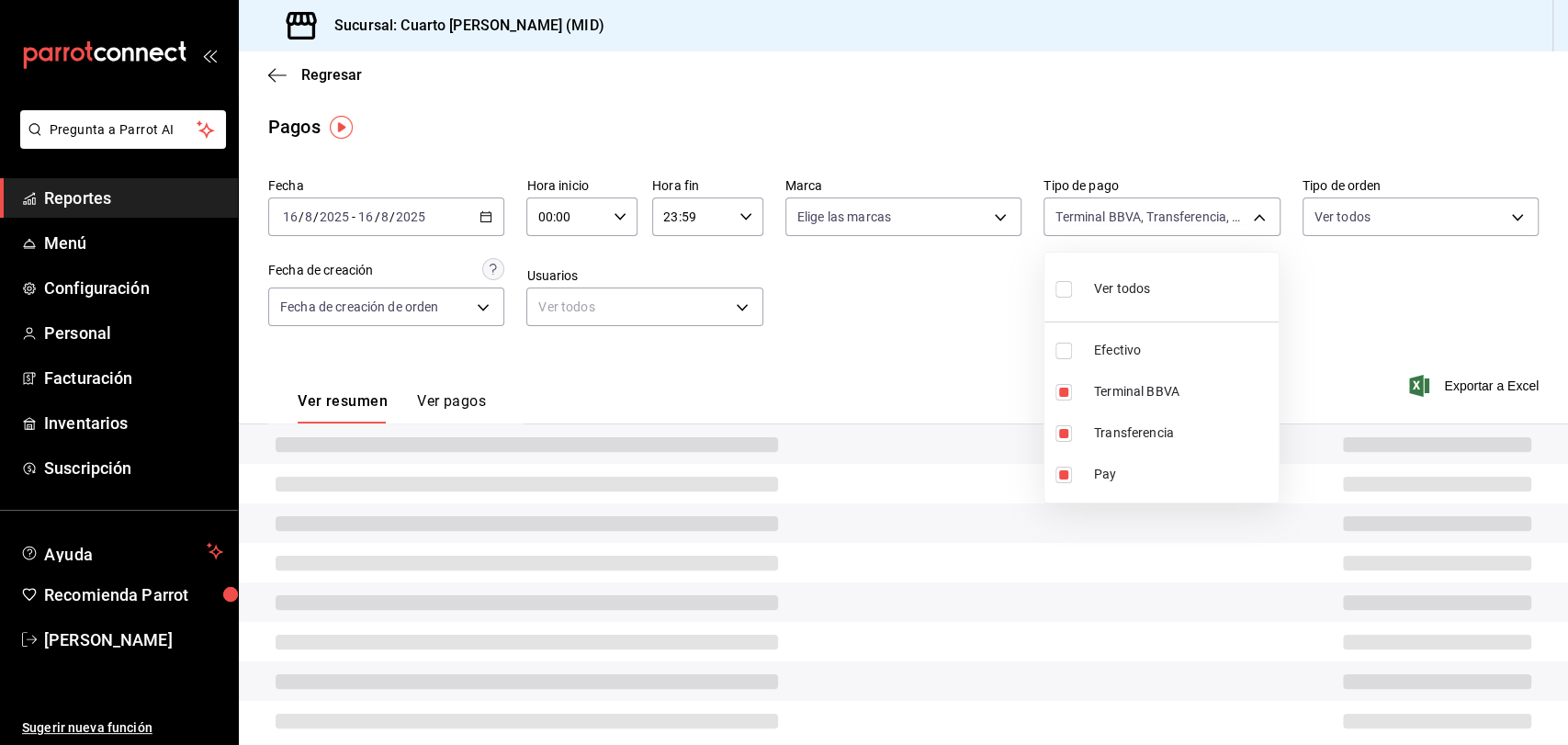
type input "61a8738b-0bbb-4072-bd97-4c23dc53eaea,9dabe64b-508b-44c9-b7bc-1ee14ac177ef,1ecb7…"
checkbox input "false"
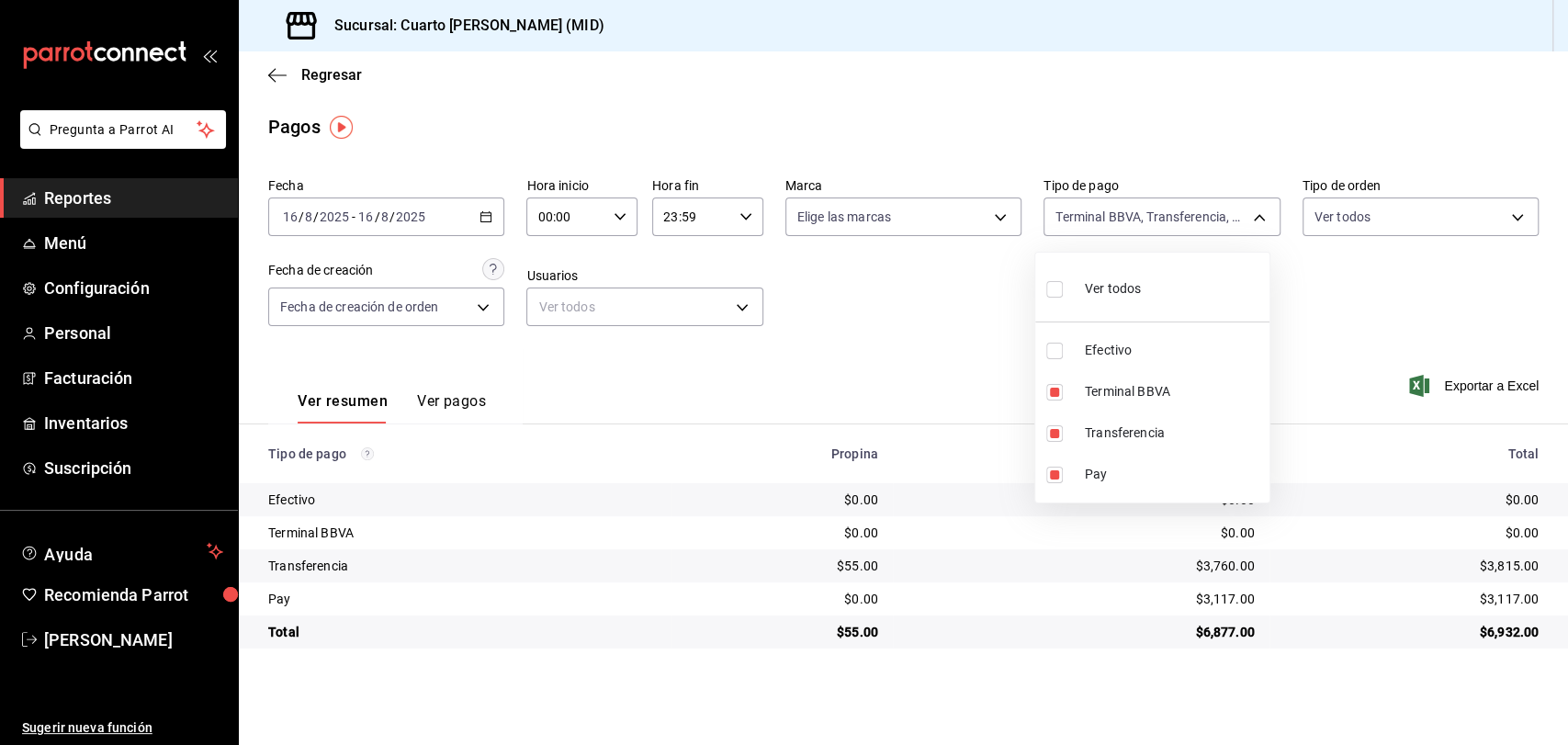
click at [898, 303] on div at bounding box center [784, 372] width 1568 height 745
